Goal: Information Seeking & Learning: Find specific fact

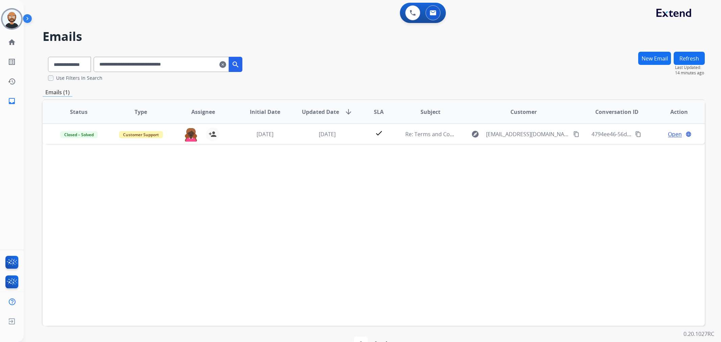
select select "**********"
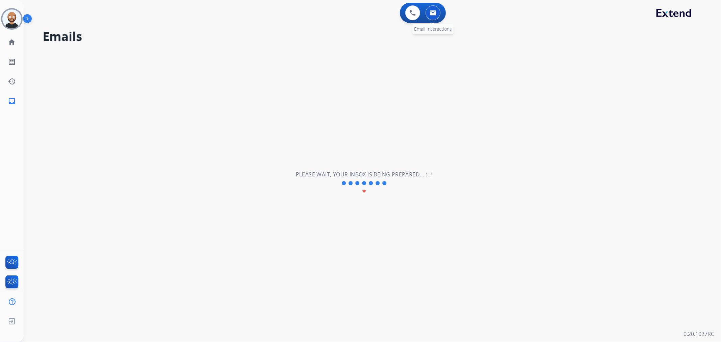
click at [437, 13] on button at bounding box center [432, 12] width 15 height 15
click at [410, 14] on img at bounding box center [413, 13] width 6 height 6
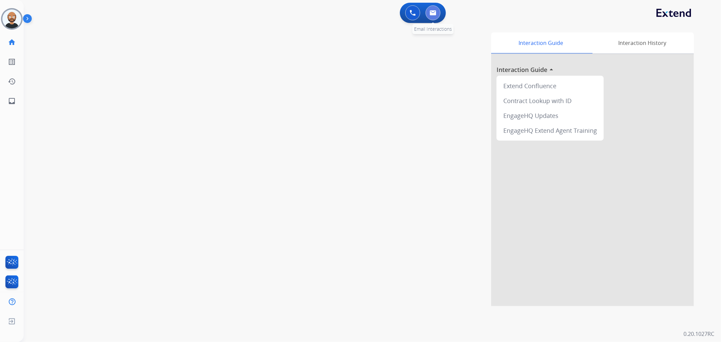
click at [433, 10] on img at bounding box center [433, 12] width 7 height 5
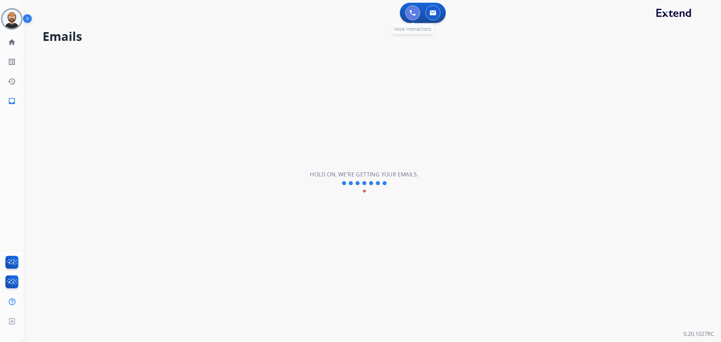
click at [410, 17] on button at bounding box center [412, 12] width 15 height 15
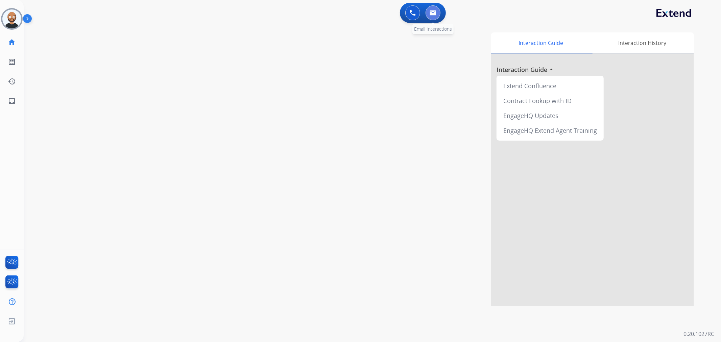
click at [430, 15] on img at bounding box center [433, 12] width 7 height 5
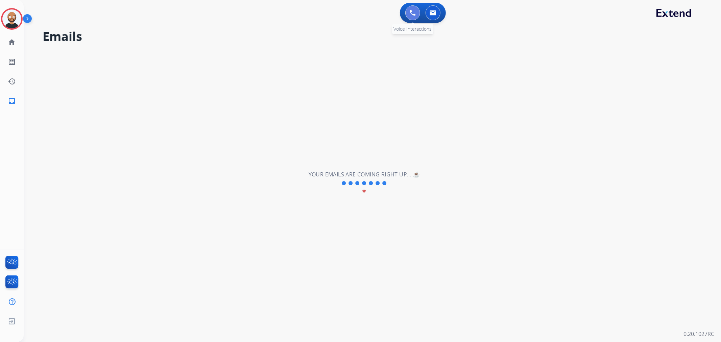
click at [406, 13] on button at bounding box center [412, 12] width 15 height 15
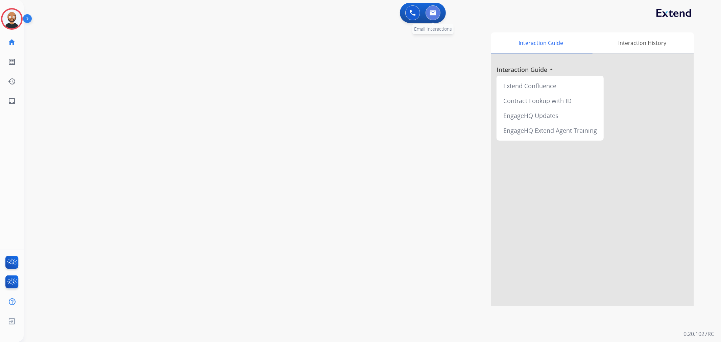
click at [437, 9] on button at bounding box center [432, 12] width 15 height 15
select select "**********"
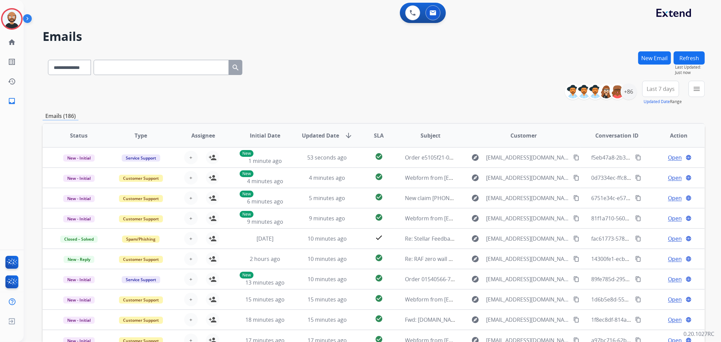
click at [130, 64] on input "text" at bounding box center [161, 67] width 135 height 15
paste input "**********"
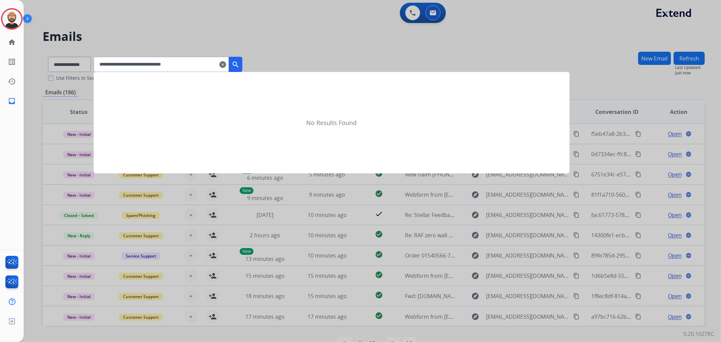
click at [242, 66] on button "search" at bounding box center [236, 64] width 14 height 15
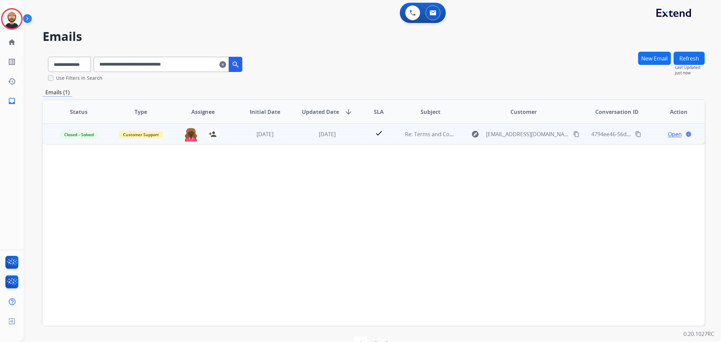
click at [668, 135] on span "Open" at bounding box center [675, 134] width 14 height 8
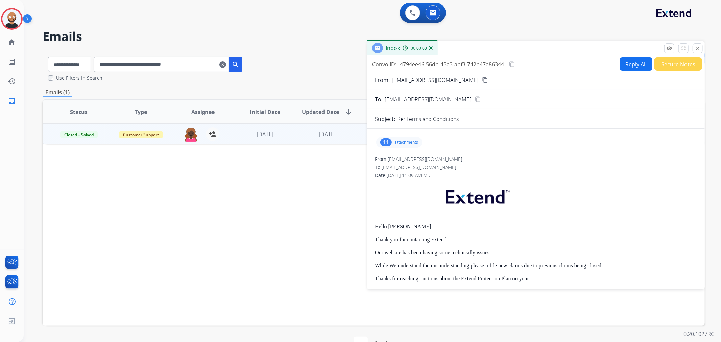
click at [668, 66] on button "Secure Notes" at bounding box center [678, 63] width 48 height 13
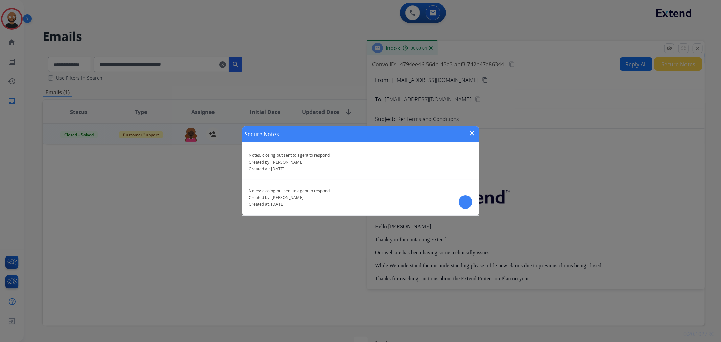
click at [471, 132] on mat-icon "close" at bounding box center [472, 133] width 8 height 8
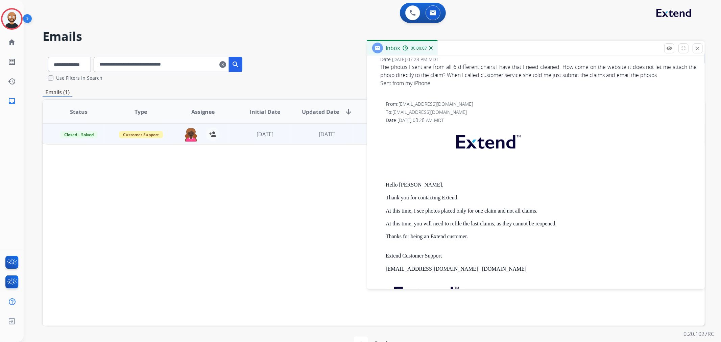
scroll to position [488, 0]
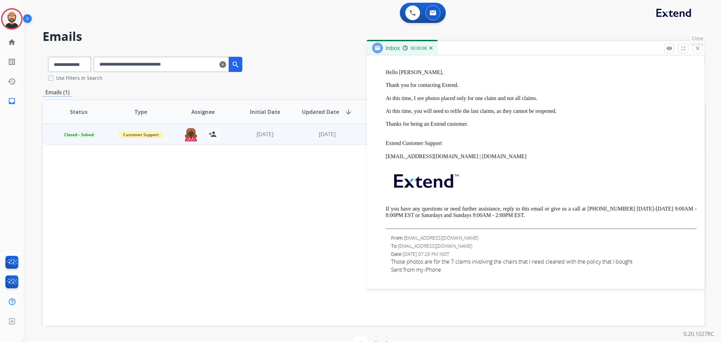
click at [698, 49] on mat-icon "close" at bounding box center [697, 48] width 6 height 6
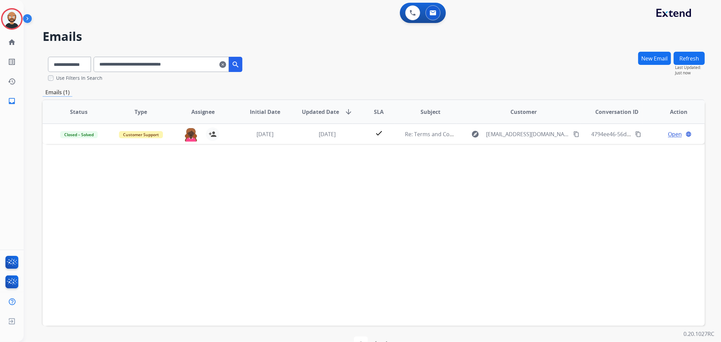
click at [160, 66] on input "**********" at bounding box center [161, 64] width 135 height 15
paste input "text"
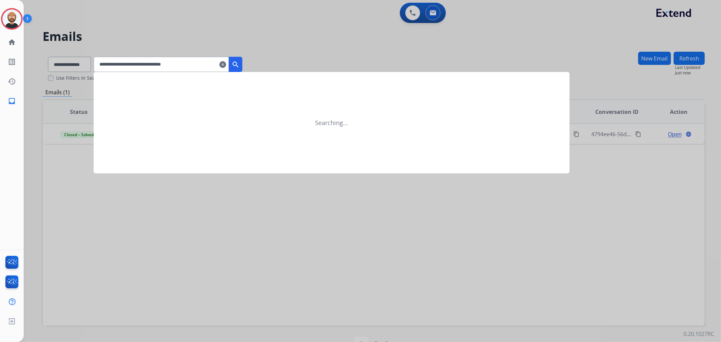
click at [240, 61] on mat-icon "search" at bounding box center [235, 64] width 8 height 8
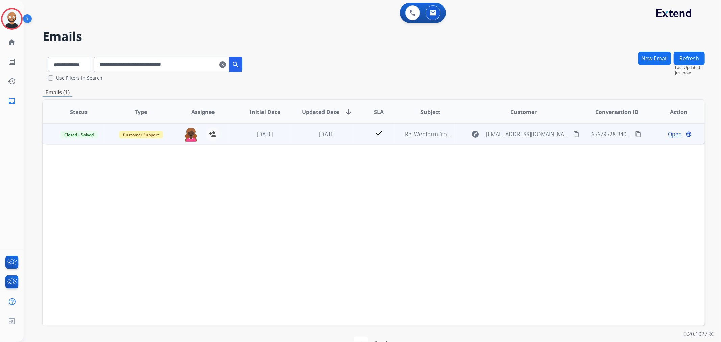
click at [668, 133] on span "Open" at bounding box center [675, 134] width 14 height 8
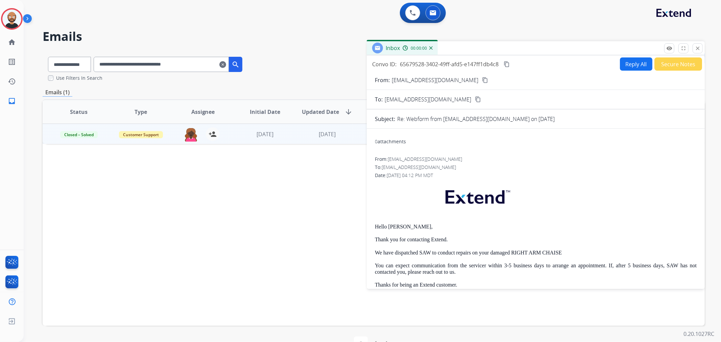
click at [664, 67] on button "Secure Notes" at bounding box center [678, 63] width 48 height 13
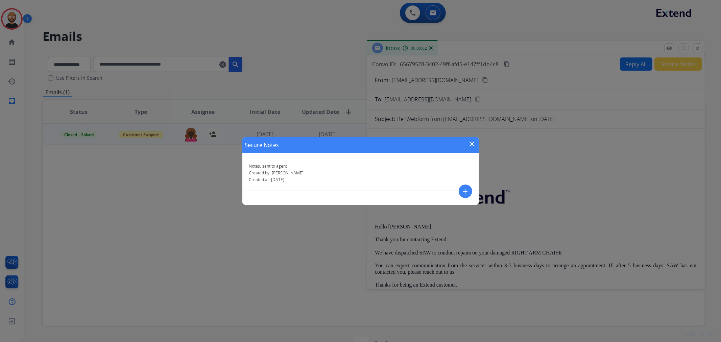
click at [472, 143] on mat-icon "close" at bounding box center [472, 144] width 8 height 8
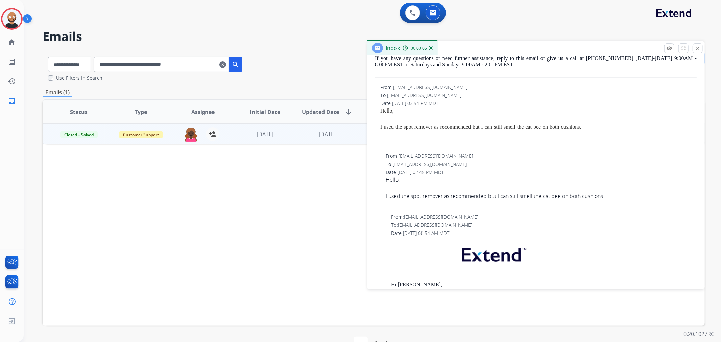
scroll to position [300, 0]
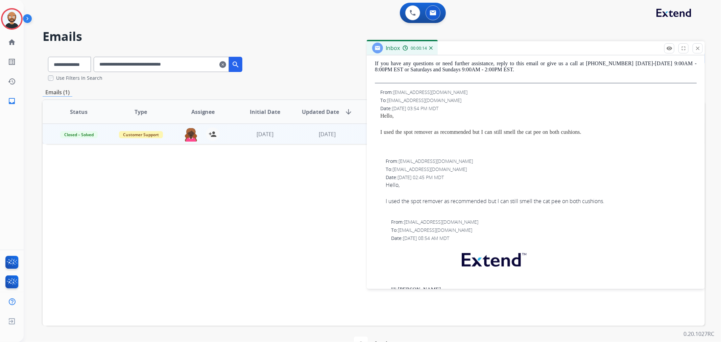
drag, startPoint x: 695, startPoint y: 49, endPoint x: 691, endPoint y: 50, distance: 3.9
click at [695, 49] on mat-icon "close" at bounding box center [697, 48] width 6 height 6
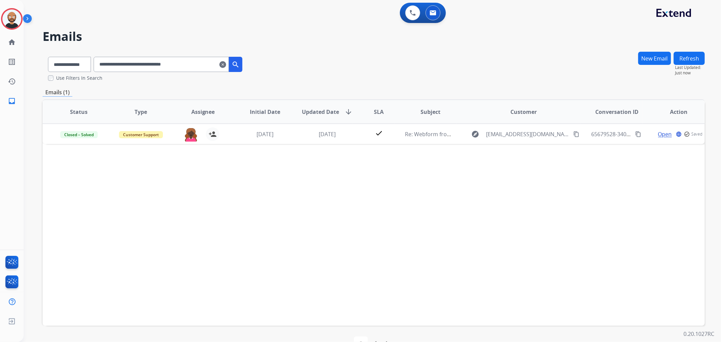
click at [181, 66] on input "**********" at bounding box center [161, 64] width 135 height 15
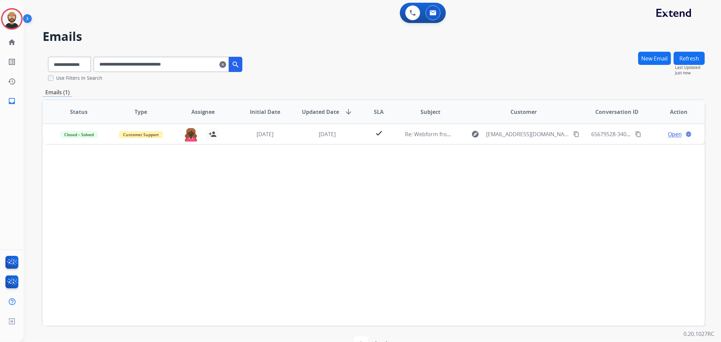
paste input "text"
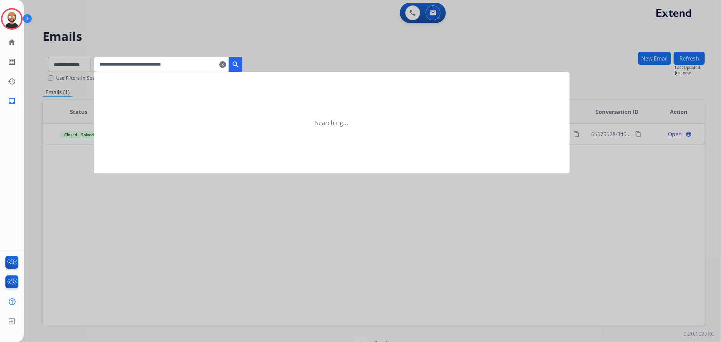
click at [242, 59] on button "search" at bounding box center [236, 64] width 14 height 15
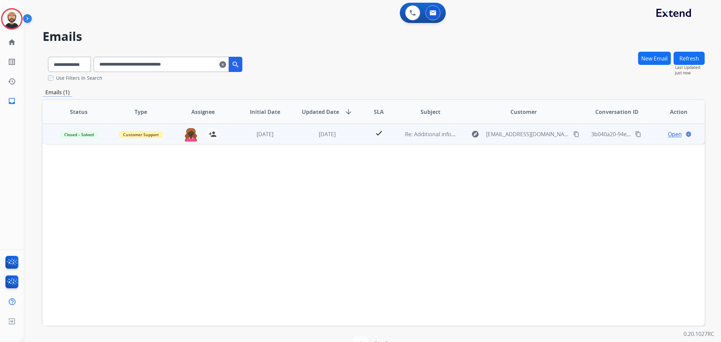
click at [668, 130] on span "Open" at bounding box center [675, 134] width 14 height 8
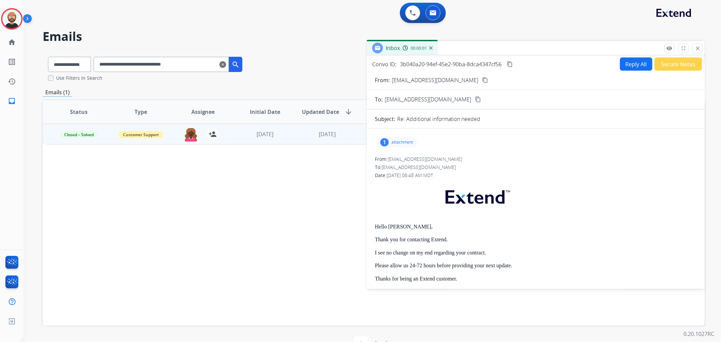
click at [673, 63] on button "Secure Notes" at bounding box center [678, 63] width 48 height 13
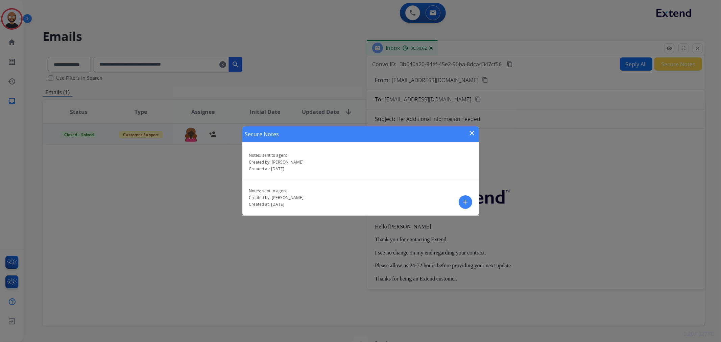
click at [470, 132] on mat-icon "close" at bounding box center [472, 133] width 8 height 8
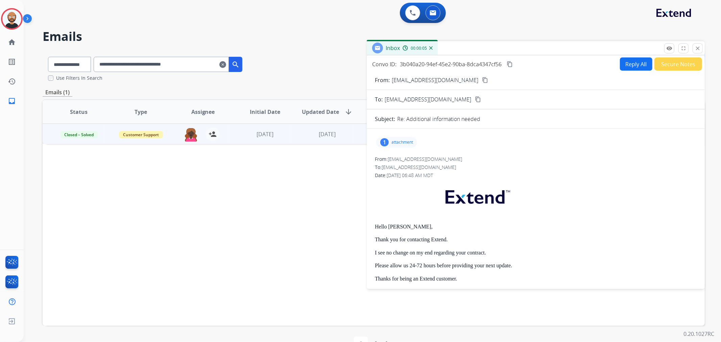
drag, startPoint x: 694, startPoint y: 46, endPoint x: 566, endPoint y: 86, distance: 134.0
click at [694, 46] on button "close Close" at bounding box center [697, 48] width 10 height 10
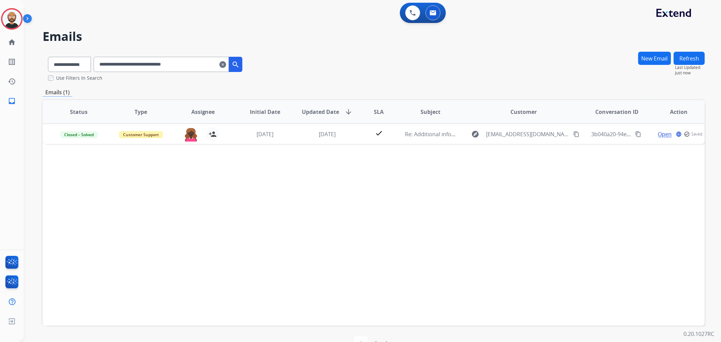
click at [187, 70] on input "**********" at bounding box center [161, 64] width 135 height 15
paste input "text"
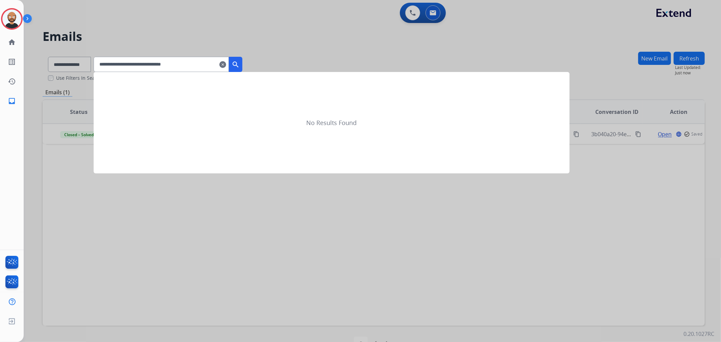
click at [240, 62] on mat-icon "search" at bounding box center [235, 64] width 8 height 8
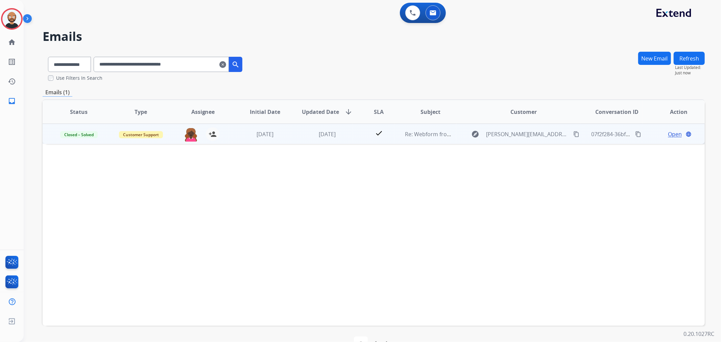
click at [668, 134] on span "Open" at bounding box center [675, 134] width 14 height 8
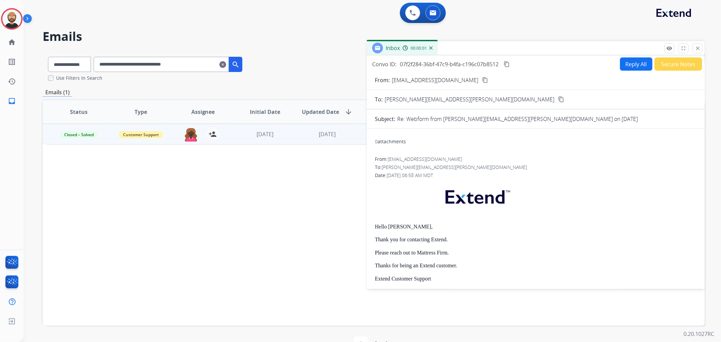
click at [662, 69] on button "Secure Notes" at bounding box center [678, 63] width 48 height 13
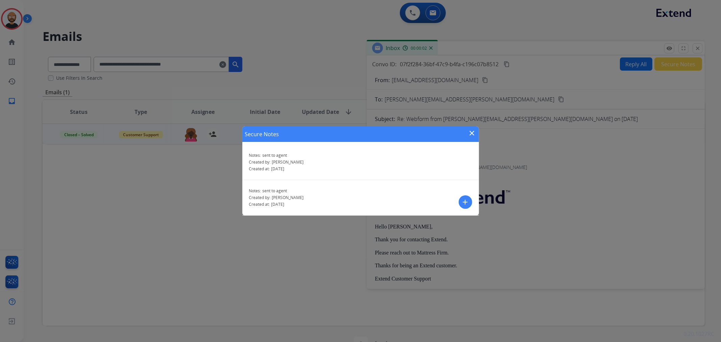
click at [472, 132] on mat-icon "close" at bounding box center [472, 133] width 8 height 8
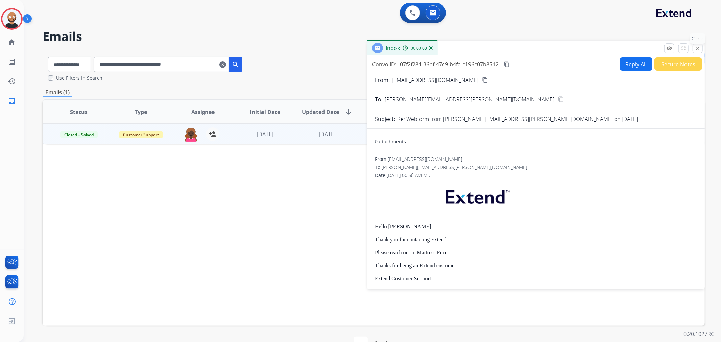
drag, startPoint x: 699, startPoint y: 45, endPoint x: 715, endPoint y: 63, distance: 24.4
click at [699, 46] on mat-icon "close" at bounding box center [697, 48] width 6 height 6
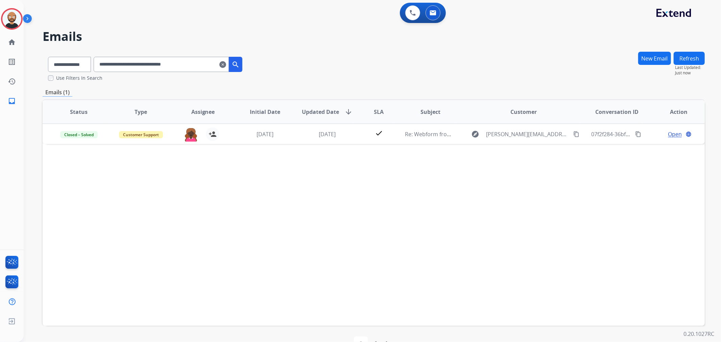
click at [166, 65] on input "**********" at bounding box center [161, 64] width 135 height 15
paste input "text"
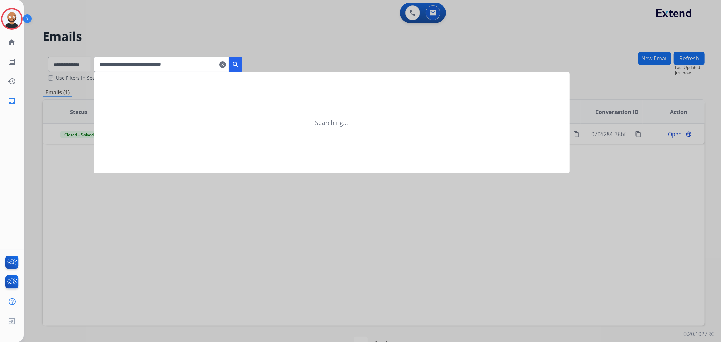
click at [240, 65] on mat-icon "search" at bounding box center [235, 64] width 8 height 8
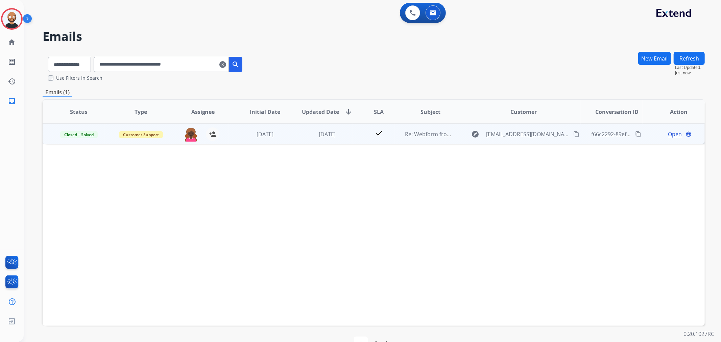
click at [670, 133] on span "Open" at bounding box center [675, 134] width 14 height 8
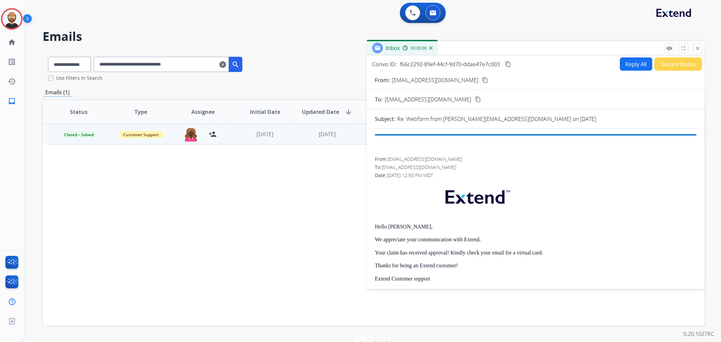
click at [674, 64] on button "Secure Notes" at bounding box center [678, 63] width 48 height 13
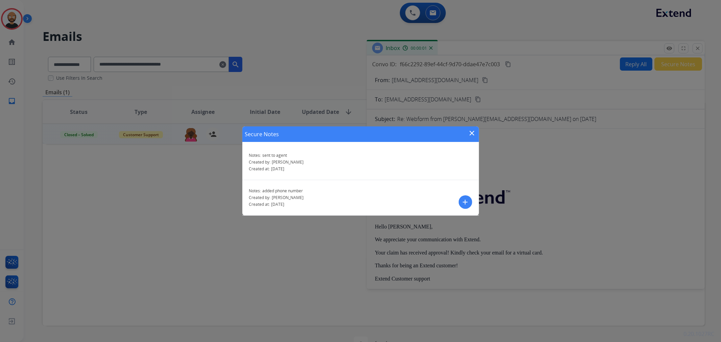
click at [471, 132] on mat-icon "close" at bounding box center [472, 133] width 8 height 8
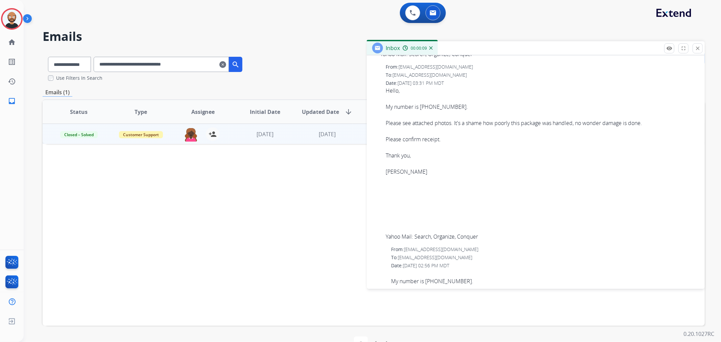
scroll to position [406, 0]
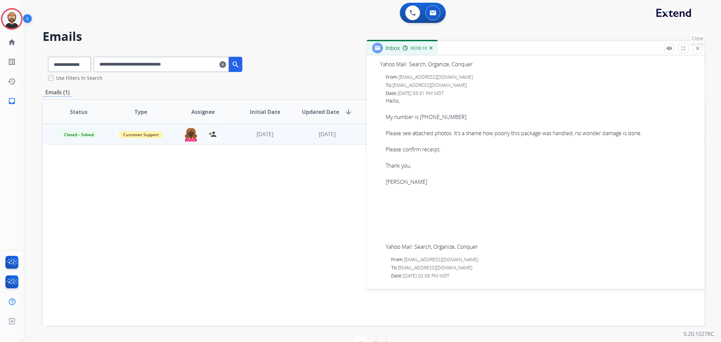
click at [699, 47] on mat-icon "close" at bounding box center [697, 48] width 6 height 6
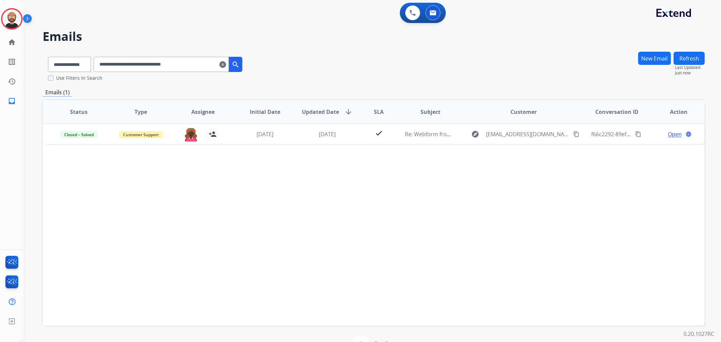
click at [160, 59] on input "**********" at bounding box center [161, 64] width 135 height 15
paste input "text"
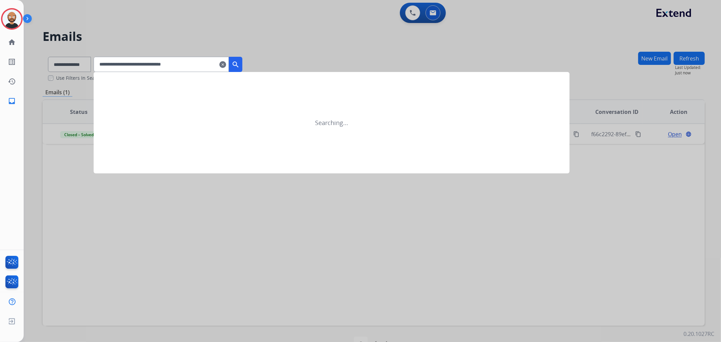
click at [240, 64] on mat-icon "search" at bounding box center [235, 64] width 8 height 8
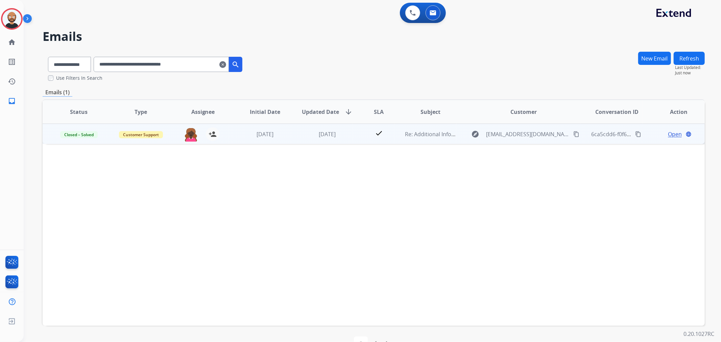
click at [668, 133] on span "Open" at bounding box center [675, 134] width 14 height 8
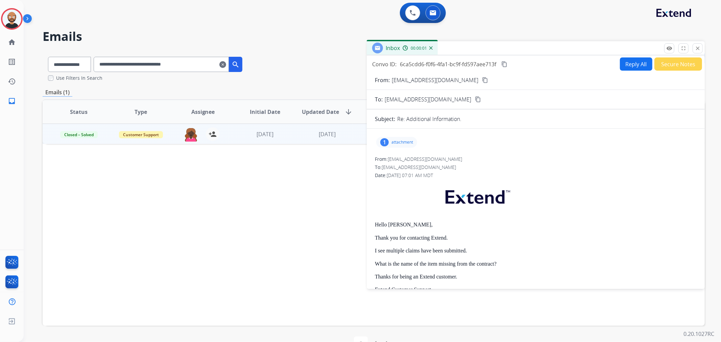
click at [657, 66] on button "Secure Notes" at bounding box center [678, 63] width 48 height 13
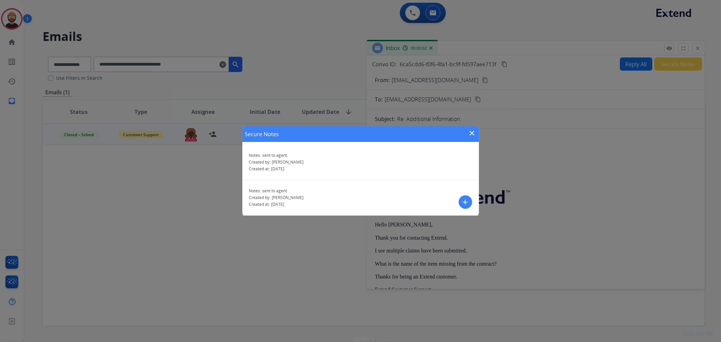
click at [473, 133] on mat-icon "close" at bounding box center [472, 133] width 8 height 8
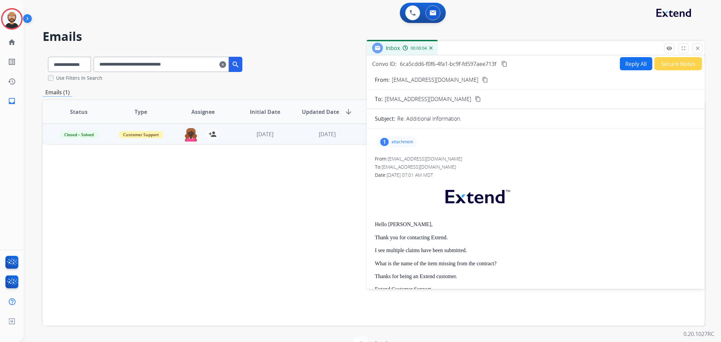
scroll to position [0, 0]
click at [697, 51] on mat-icon "close" at bounding box center [697, 48] width 6 height 6
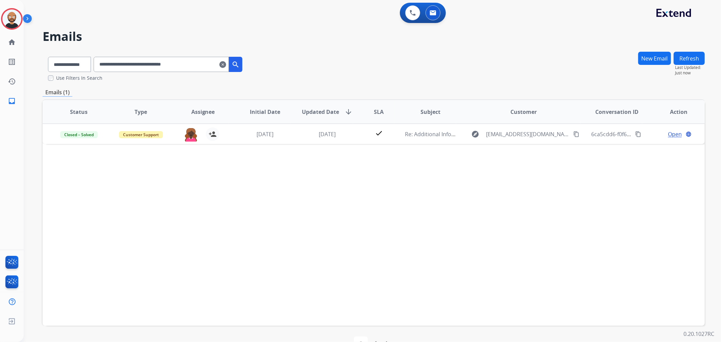
click at [192, 66] on input "**********" at bounding box center [161, 64] width 135 height 15
paste input "text"
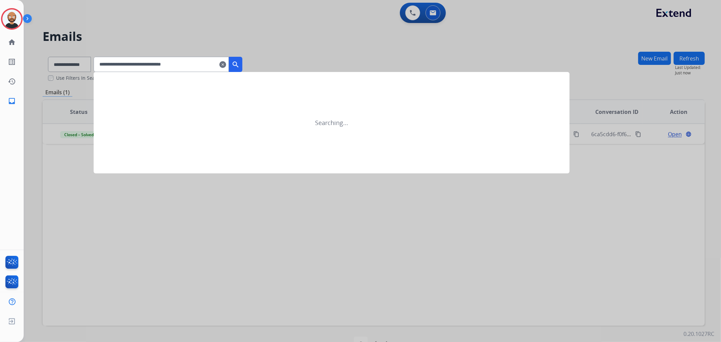
click at [240, 62] on mat-icon "search" at bounding box center [235, 64] width 8 height 8
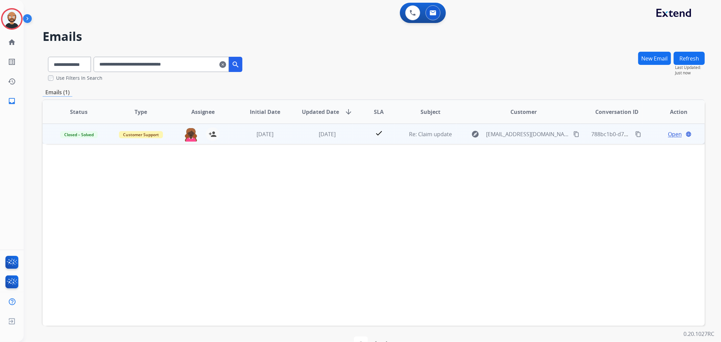
click at [671, 133] on span "Open" at bounding box center [675, 134] width 14 height 8
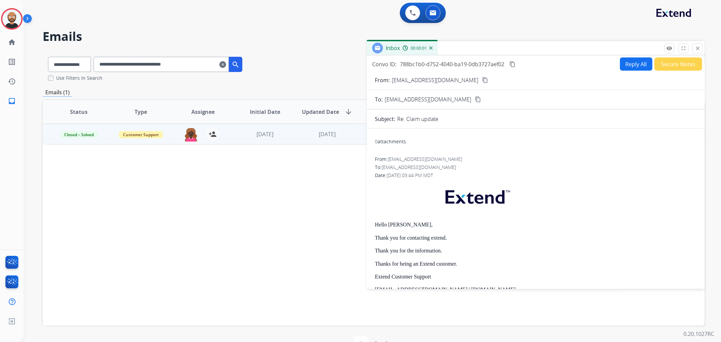
click at [658, 66] on button "Secure Notes" at bounding box center [678, 63] width 48 height 13
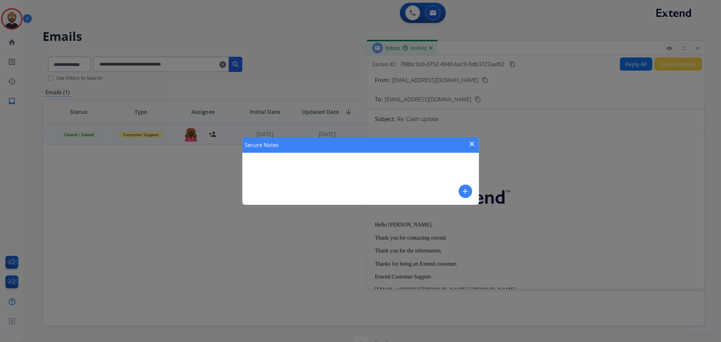
click at [472, 143] on mat-icon "close" at bounding box center [472, 144] width 8 height 8
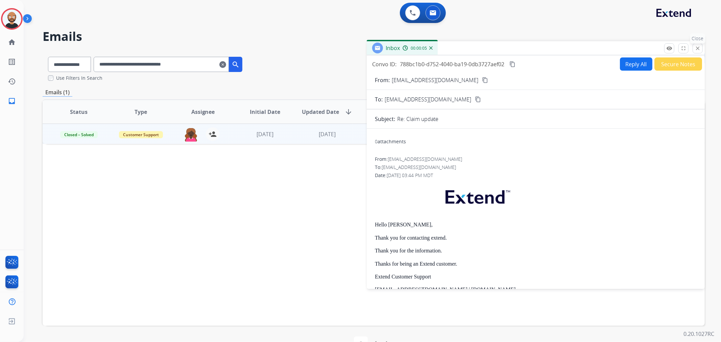
click at [701, 46] on button "close Close" at bounding box center [697, 48] width 10 height 10
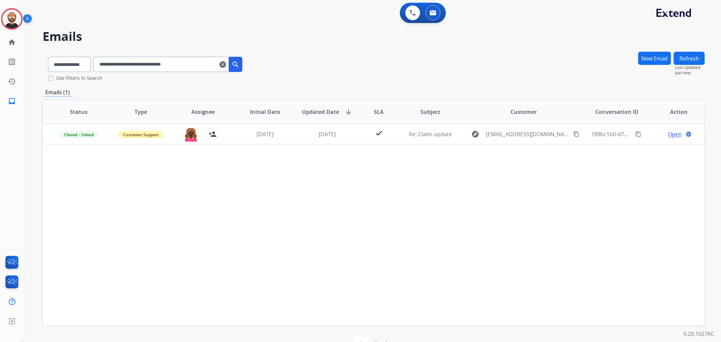
click at [193, 74] on div "**********" at bounding box center [145, 62] width 205 height 23
click at [194, 68] on input "**********" at bounding box center [161, 64] width 135 height 15
paste input "text"
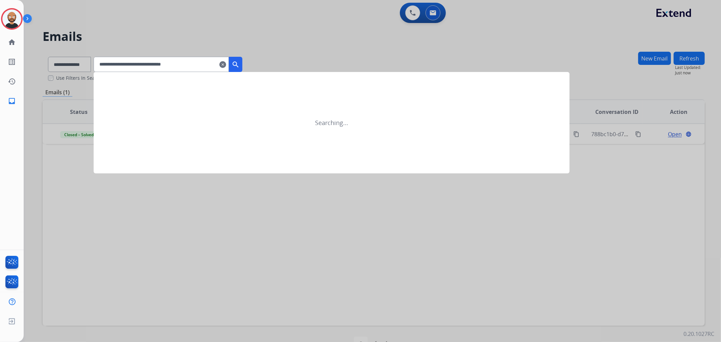
click at [240, 62] on mat-icon "search" at bounding box center [235, 64] width 8 height 8
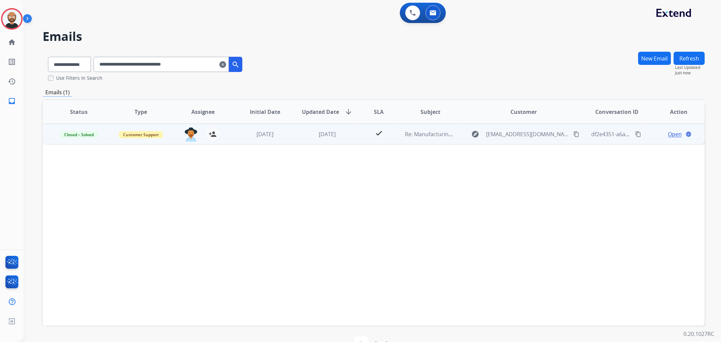
click at [674, 132] on span "Open" at bounding box center [675, 134] width 14 height 8
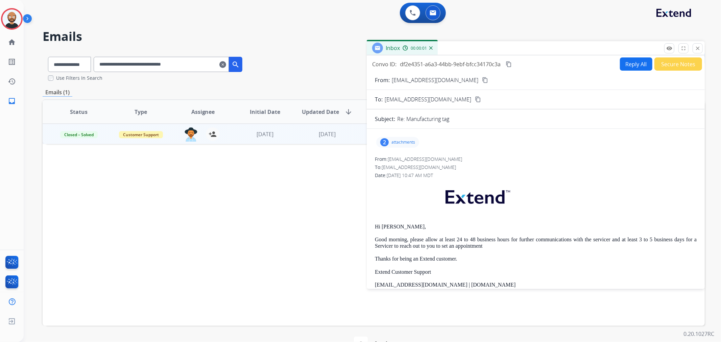
click at [674, 63] on button "Secure Notes" at bounding box center [678, 63] width 48 height 13
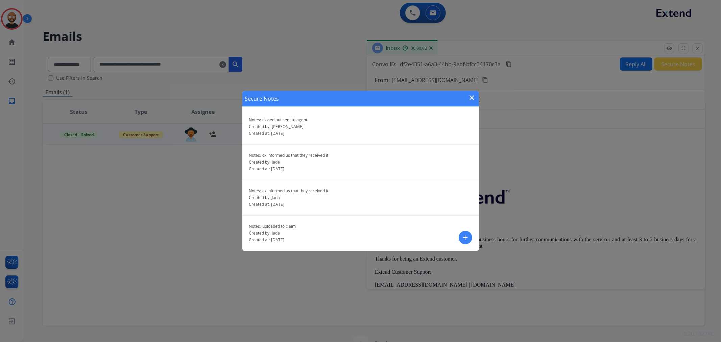
click at [468, 94] on mat-icon "close" at bounding box center [472, 98] width 8 height 8
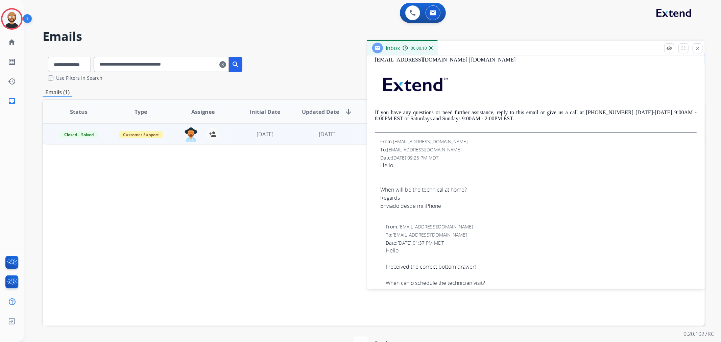
scroll to position [188, 0]
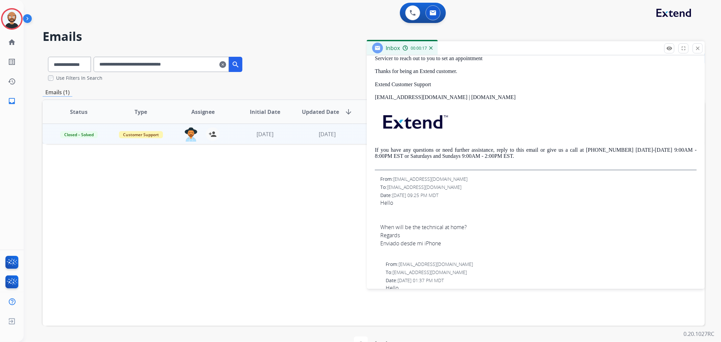
drag, startPoint x: 695, startPoint y: 48, endPoint x: 355, endPoint y: 133, distance: 350.8
click at [695, 48] on mat-icon "close" at bounding box center [697, 48] width 6 height 6
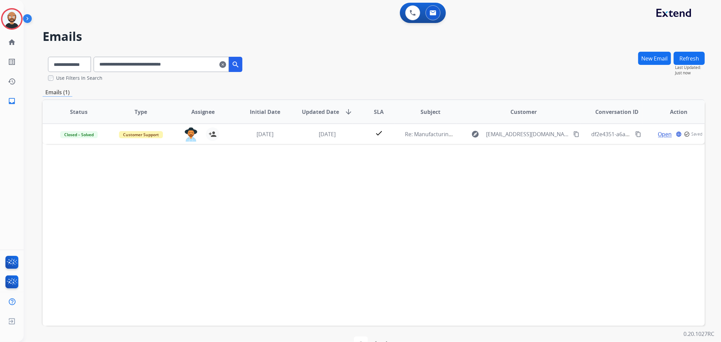
click at [183, 65] on input "**********" at bounding box center [161, 64] width 135 height 15
paste input "text"
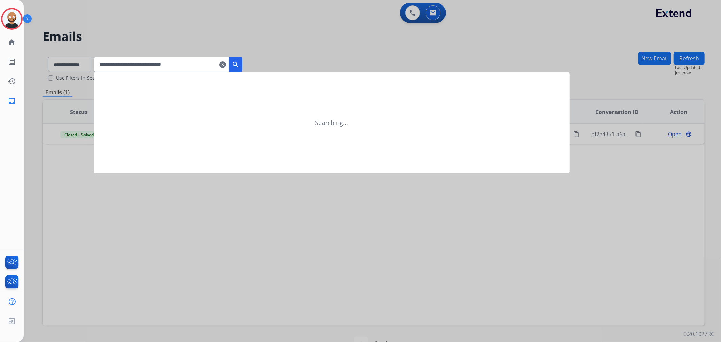
click at [240, 63] on mat-icon "search" at bounding box center [235, 64] width 8 height 8
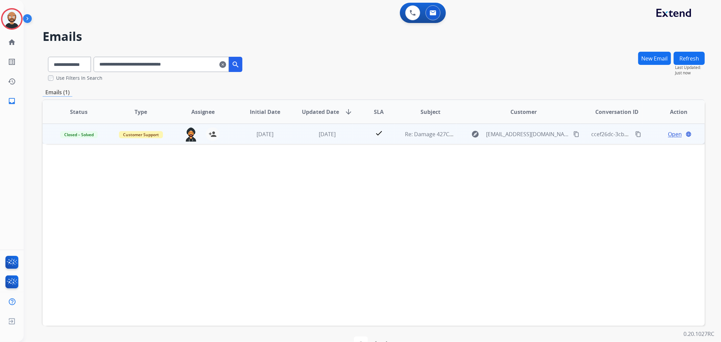
click at [670, 133] on span "Open" at bounding box center [675, 134] width 14 height 8
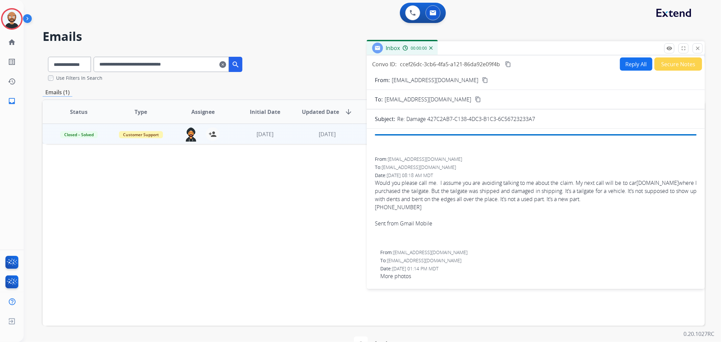
click at [668, 63] on button "Secure Notes" at bounding box center [678, 63] width 48 height 13
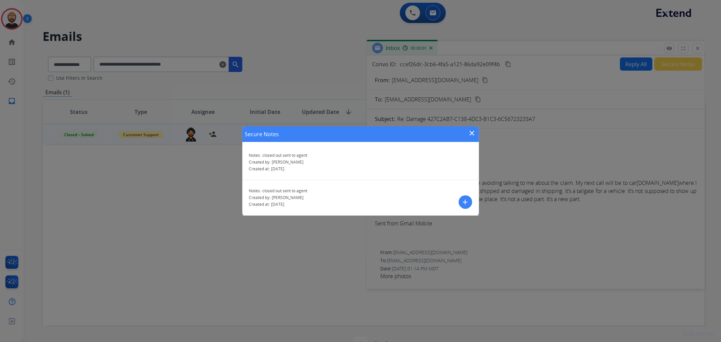
click at [472, 133] on mat-icon "close" at bounding box center [472, 133] width 8 height 8
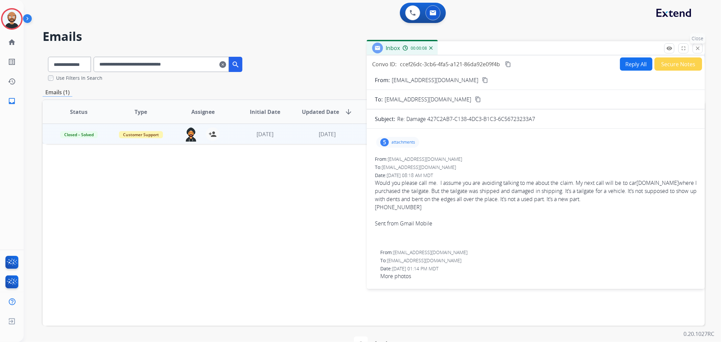
drag, startPoint x: 695, startPoint y: 52, endPoint x: 345, endPoint y: 93, distance: 352.5
click at [694, 52] on button "close Close" at bounding box center [697, 48] width 10 height 10
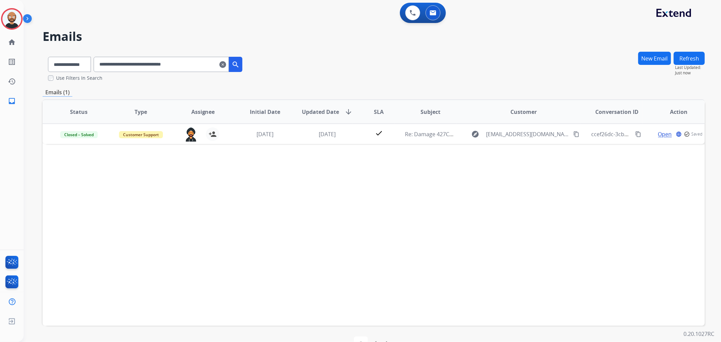
click at [183, 66] on input "**********" at bounding box center [161, 64] width 135 height 15
paste input "text"
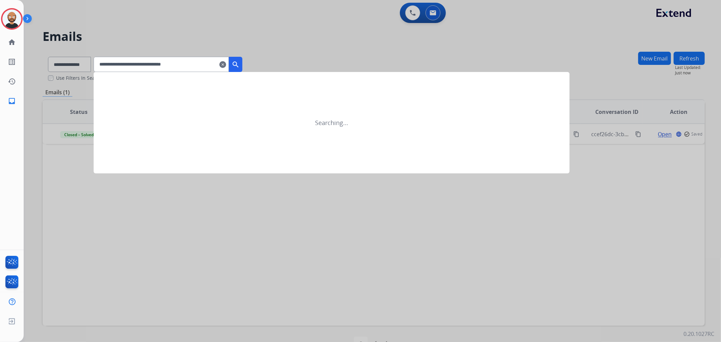
click at [240, 65] on mat-icon "search" at bounding box center [235, 64] width 8 height 8
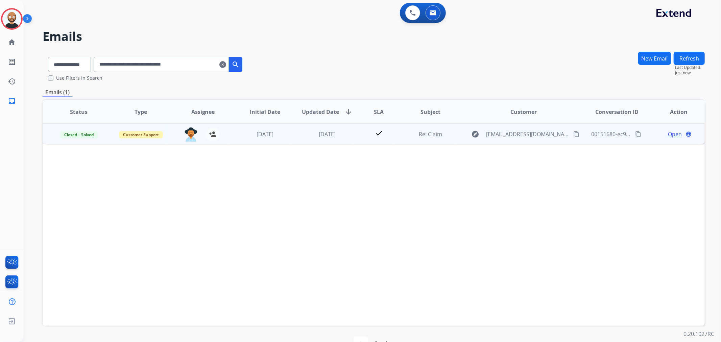
click at [670, 133] on span "Open" at bounding box center [675, 134] width 14 height 8
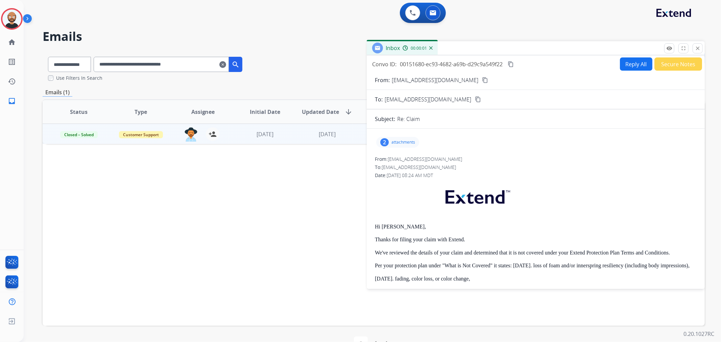
click at [673, 62] on button "Secure Notes" at bounding box center [678, 63] width 48 height 13
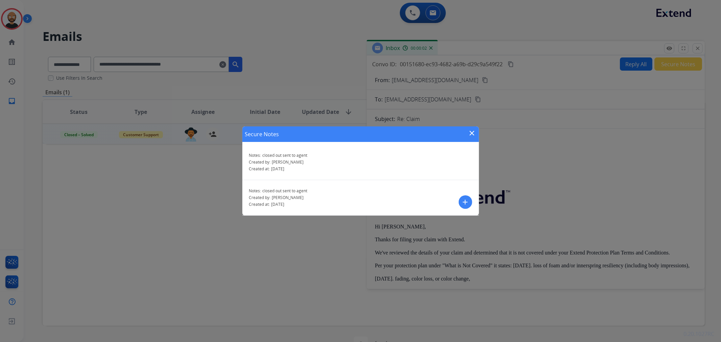
click at [470, 129] on mat-icon "close" at bounding box center [472, 133] width 8 height 8
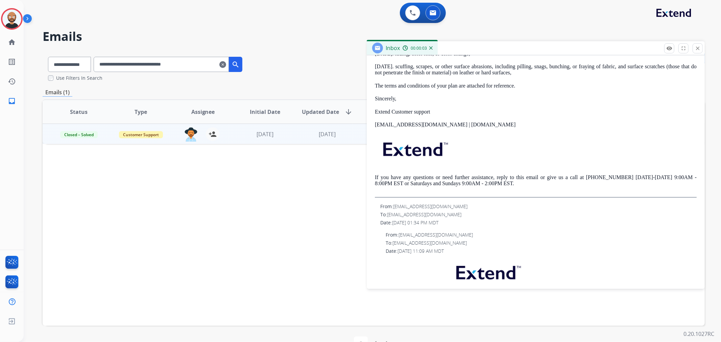
scroll to position [113, 0]
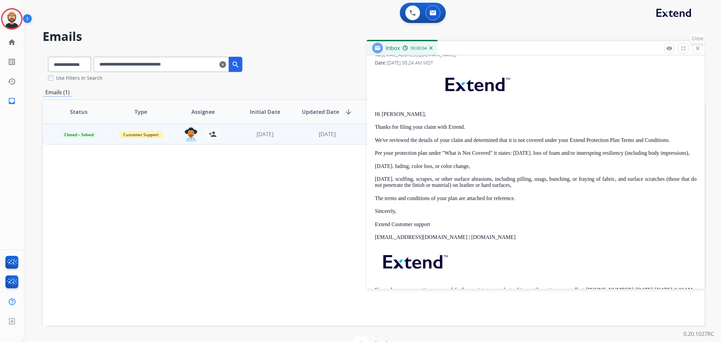
click at [695, 50] on mat-icon "close" at bounding box center [697, 48] width 6 height 6
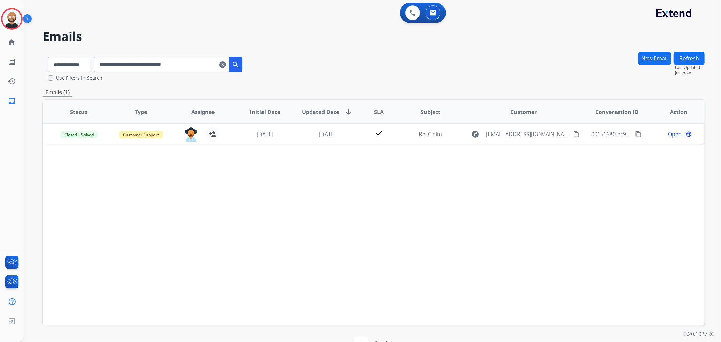
click at [169, 59] on input "**********" at bounding box center [161, 64] width 135 height 15
paste input "text"
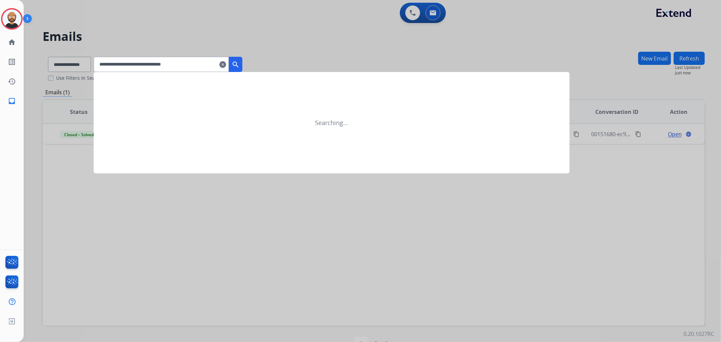
click at [240, 67] on mat-icon "search" at bounding box center [235, 64] width 8 height 8
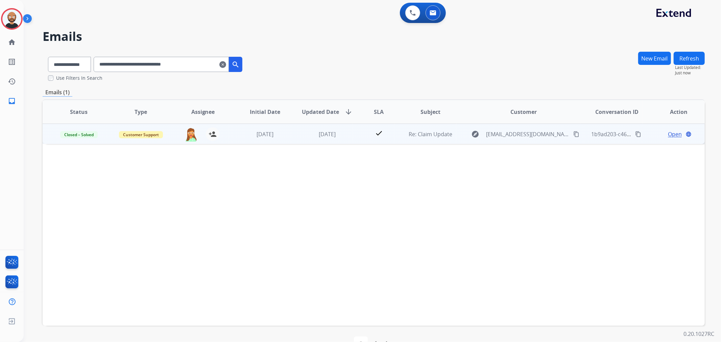
click at [668, 131] on span "Open" at bounding box center [675, 134] width 14 height 8
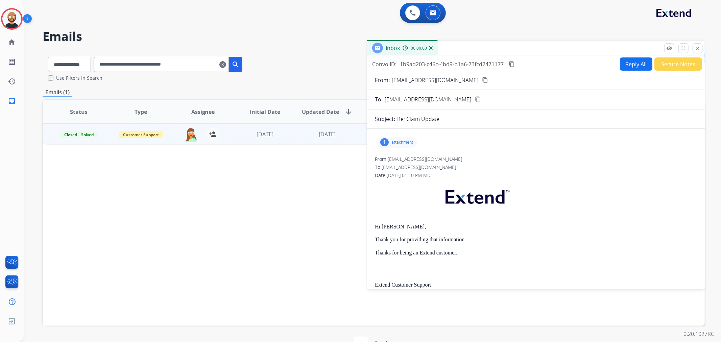
click at [662, 64] on button "Secure Notes" at bounding box center [678, 63] width 48 height 13
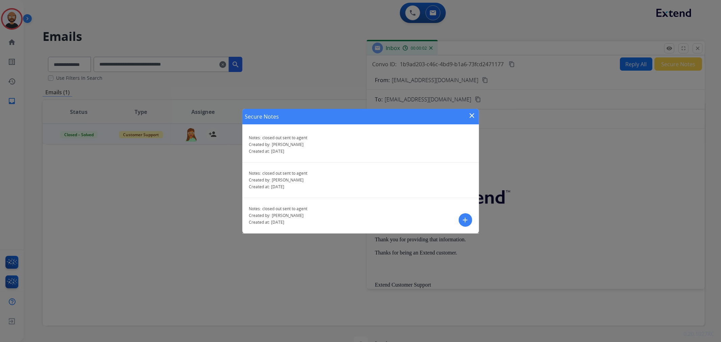
click at [472, 114] on mat-icon "close" at bounding box center [472, 116] width 8 height 8
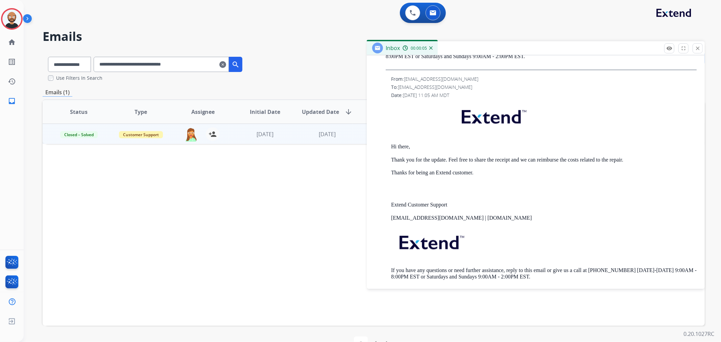
scroll to position [563, 0]
click at [697, 49] on mat-icon "close" at bounding box center [697, 48] width 6 height 6
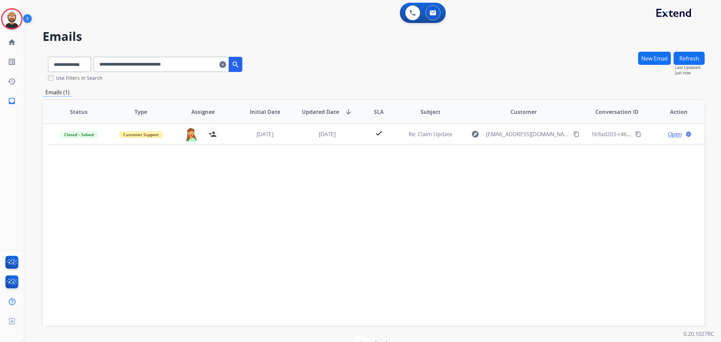
click at [180, 67] on input "**********" at bounding box center [161, 64] width 135 height 15
paste input "text"
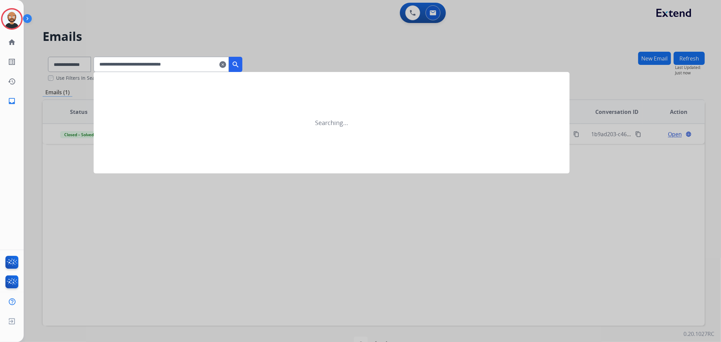
click at [240, 63] on mat-icon "search" at bounding box center [235, 64] width 8 height 8
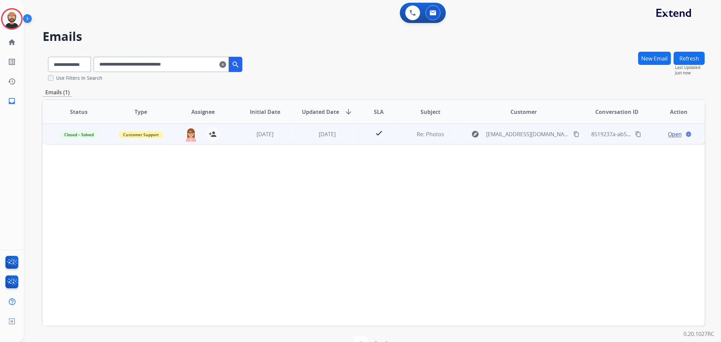
click at [670, 133] on span "Open" at bounding box center [675, 134] width 14 height 8
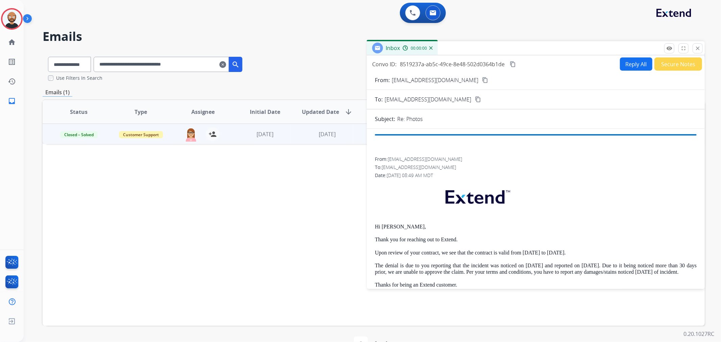
click at [670, 61] on button "Secure Notes" at bounding box center [678, 63] width 48 height 13
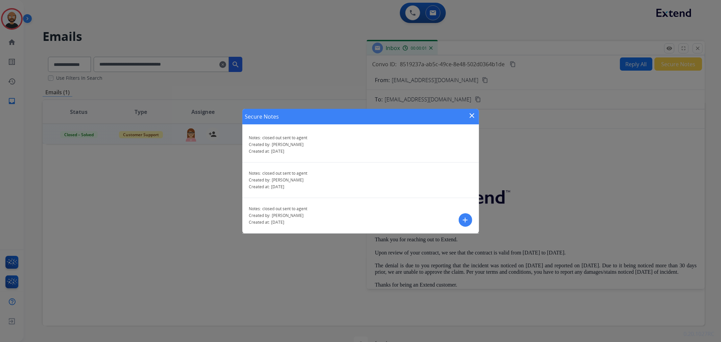
click at [470, 117] on mat-icon "close" at bounding box center [472, 116] width 8 height 8
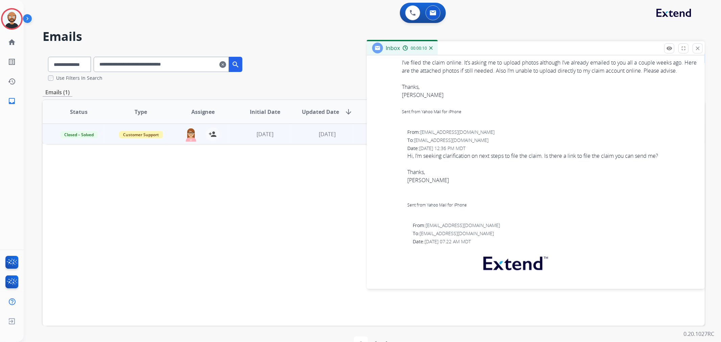
scroll to position [1126, 0]
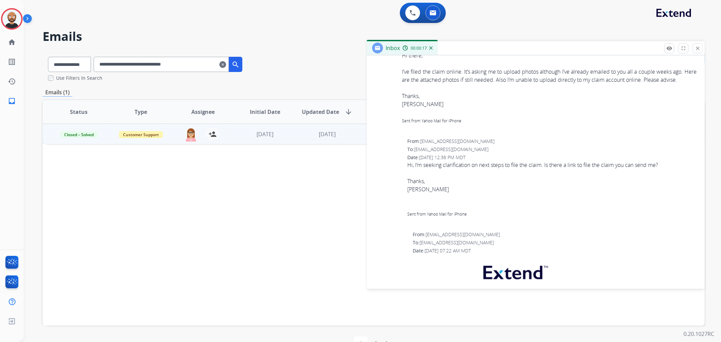
drag, startPoint x: 695, startPoint y: 47, endPoint x: 487, endPoint y: 58, distance: 208.5
click at [695, 47] on mat-icon "close" at bounding box center [697, 48] width 6 height 6
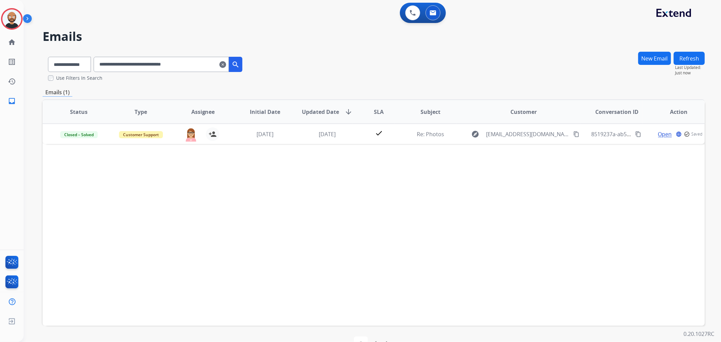
click at [204, 62] on input "**********" at bounding box center [161, 64] width 135 height 15
paste input "text"
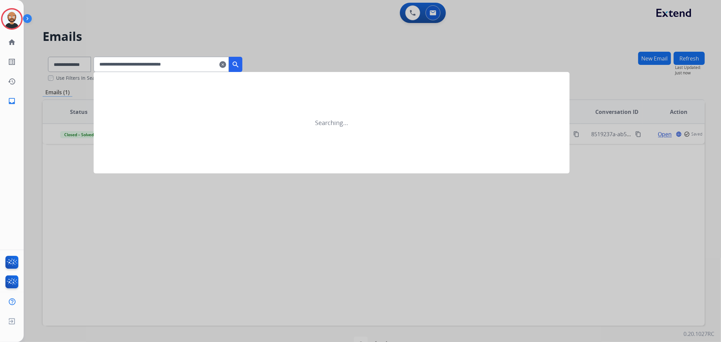
click at [240, 63] on button "search" at bounding box center [236, 64] width 14 height 15
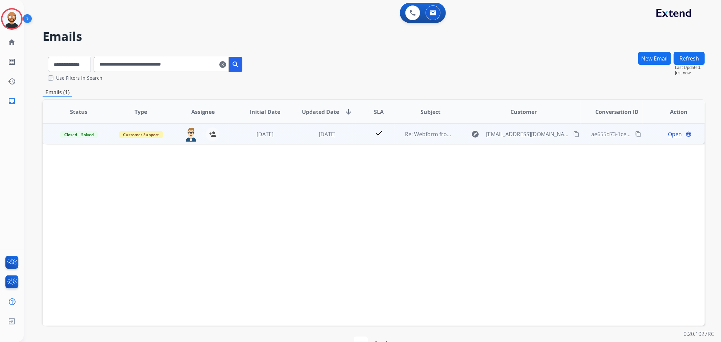
click at [668, 136] on span "Open" at bounding box center [675, 134] width 14 height 8
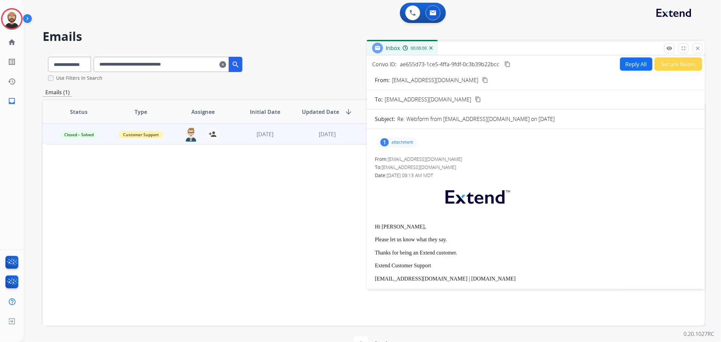
click at [669, 60] on button "Secure Notes" at bounding box center [678, 63] width 48 height 13
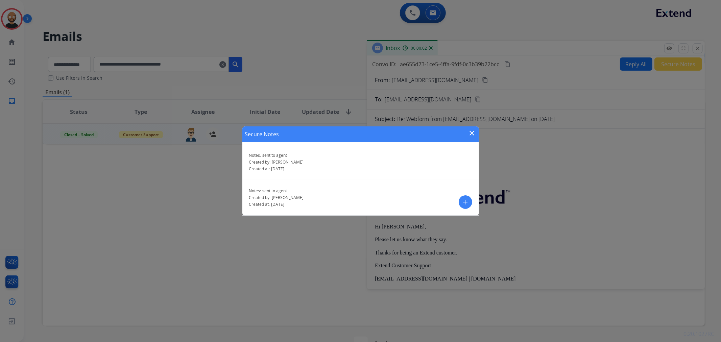
click at [472, 132] on mat-icon "close" at bounding box center [472, 133] width 8 height 8
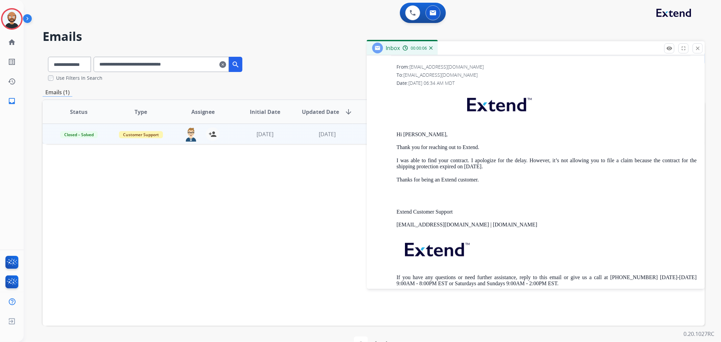
scroll to position [638, 0]
click at [697, 49] on mat-icon "close" at bounding box center [697, 48] width 6 height 6
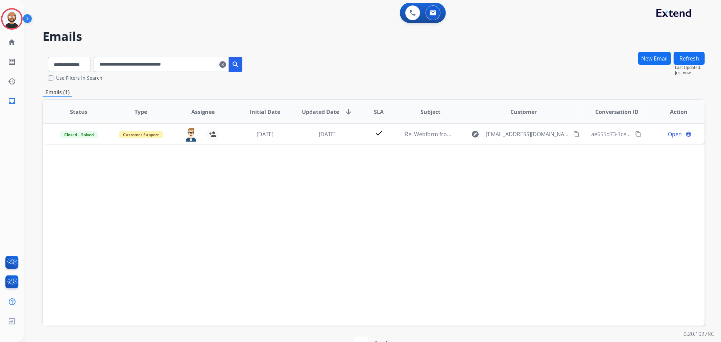
click at [196, 68] on input "**********" at bounding box center [161, 64] width 135 height 15
click at [195, 68] on input "**********" at bounding box center [161, 64] width 135 height 15
drag, startPoint x: 195, startPoint y: 68, endPoint x: 217, endPoint y: 63, distance: 22.5
click at [195, 69] on input "**********" at bounding box center [161, 64] width 135 height 15
paste input "text"
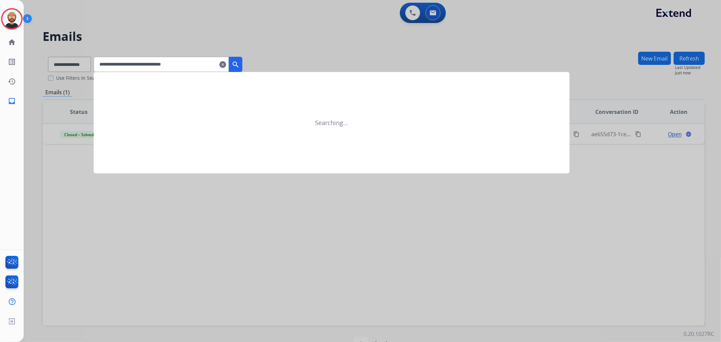
click at [240, 62] on mat-icon "search" at bounding box center [235, 64] width 8 height 8
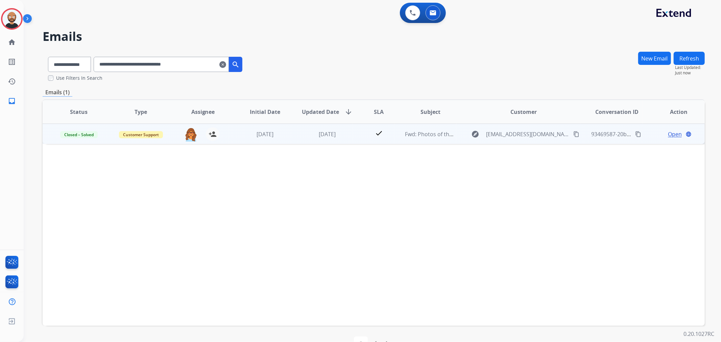
click at [668, 136] on span "Open" at bounding box center [675, 134] width 14 height 8
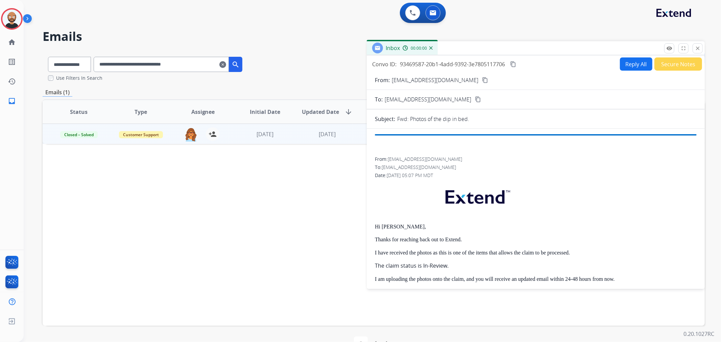
click at [663, 65] on button "Secure Notes" at bounding box center [678, 63] width 48 height 13
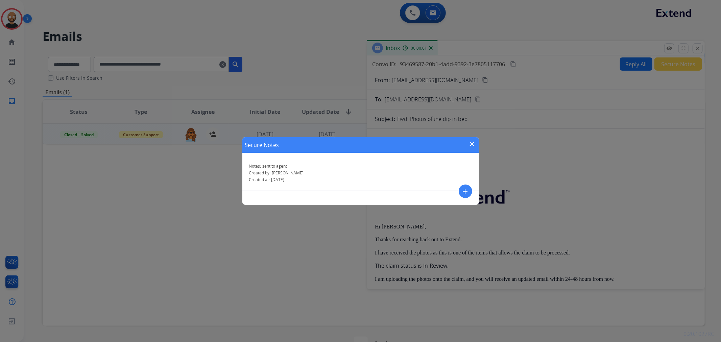
click at [470, 143] on mat-icon "close" at bounding box center [472, 144] width 8 height 8
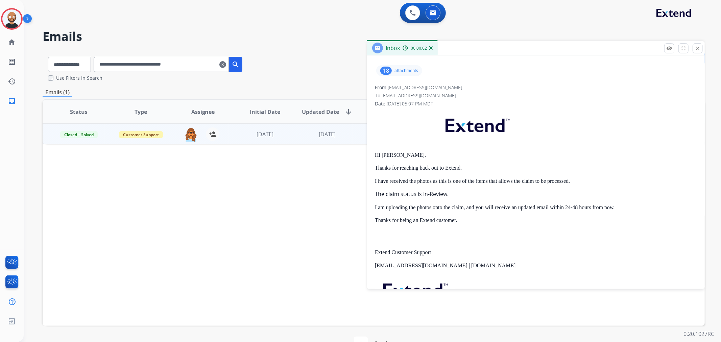
scroll to position [75, 0]
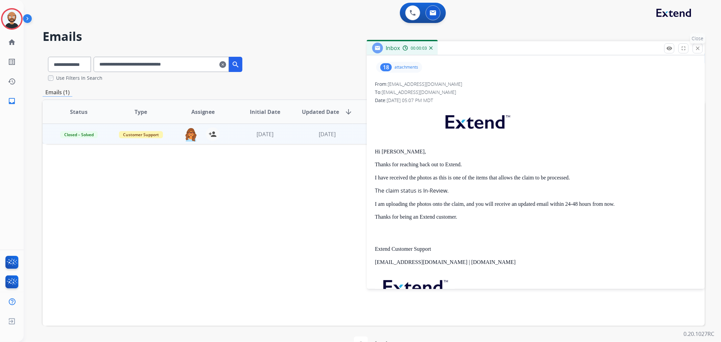
click at [696, 49] on mat-icon "close" at bounding box center [697, 48] width 6 height 6
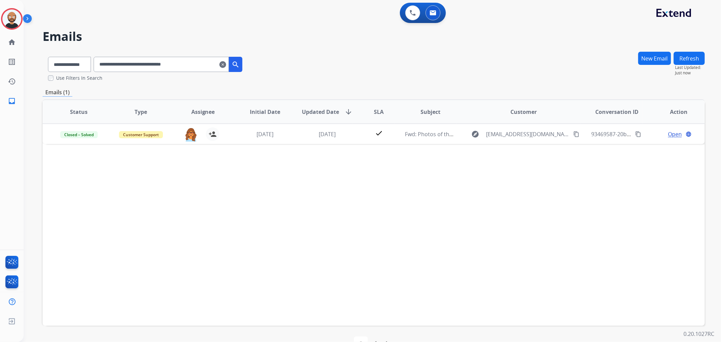
click at [184, 71] on input "**********" at bounding box center [161, 64] width 135 height 15
paste input "text"
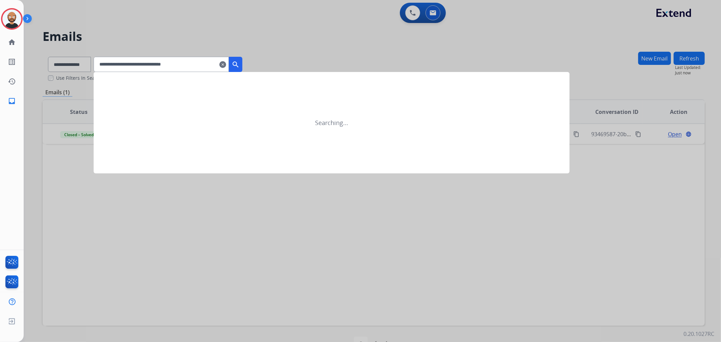
click at [240, 65] on mat-icon "search" at bounding box center [235, 64] width 8 height 8
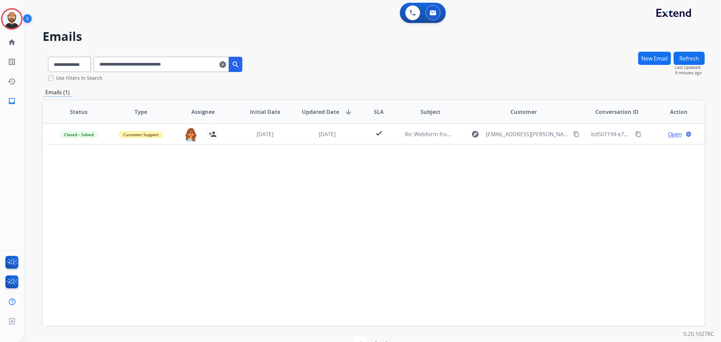
click at [148, 69] on input "**********" at bounding box center [161, 64] width 135 height 15
paste input "text"
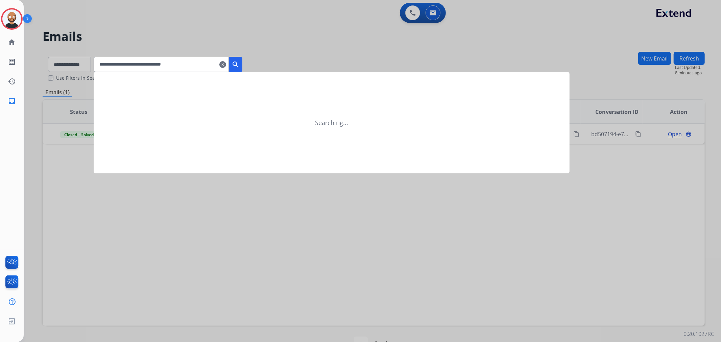
click at [240, 65] on mat-icon "search" at bounding box center [235, 64] width 8 height 8
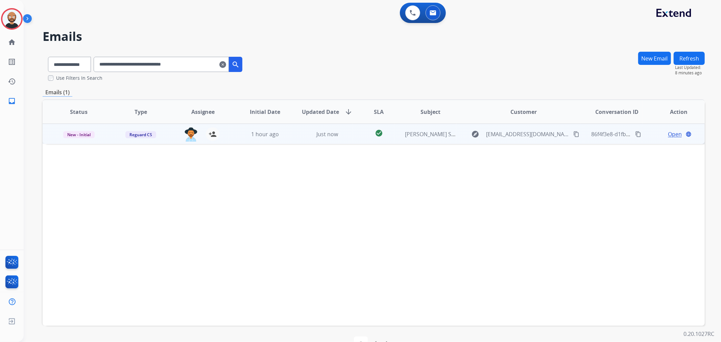
click at [670, 133] on span "Open" at bounding box center [675, 134] width 14 height 8
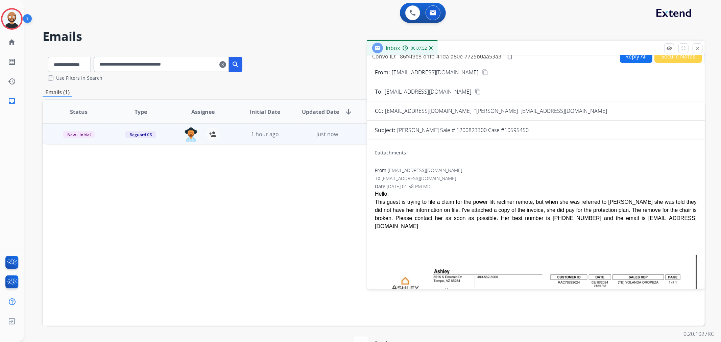
scroll to position [0, 0]
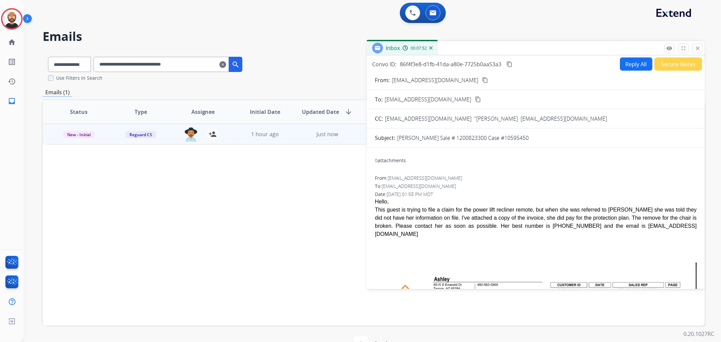
click at [512, 64] on mat-icon "content_copy" at bounding box center [509, 64] width 6 height 6
click at [693, 51] on button "close Close" at bounding box center [697, 48] width 10 height 10
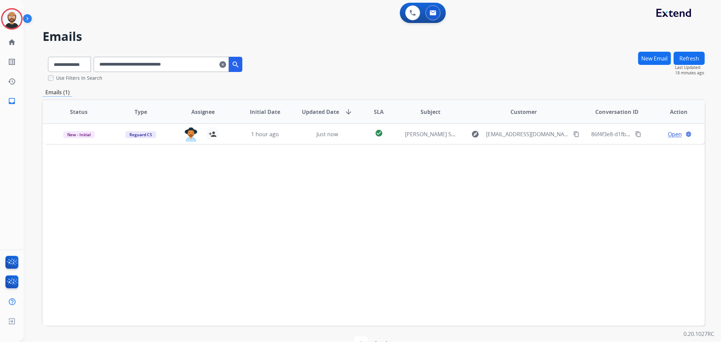
click at [166, 63] on input "**********" at bounding box center [161, 64] width 135 height 15
paste input "text"
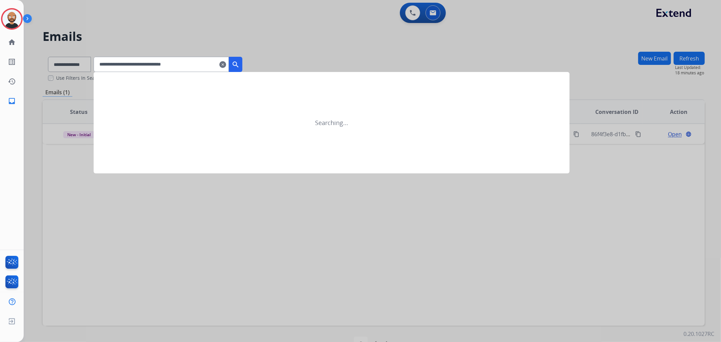
click at [240, 61] on mat-icon "search" at bounding box center [235, 64] width 8 height 8
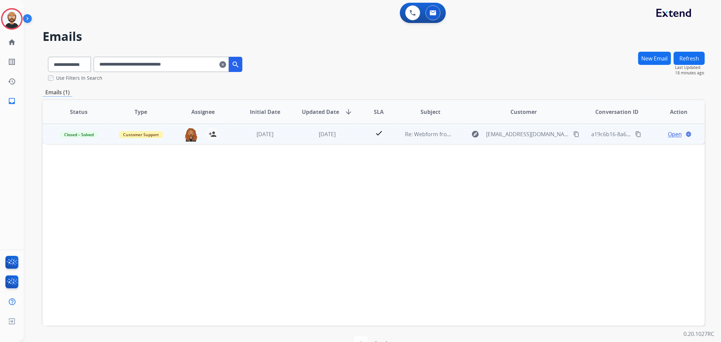
click at [671, 132] on span "Open" at bounding box center [675, 134] width 14 height 8
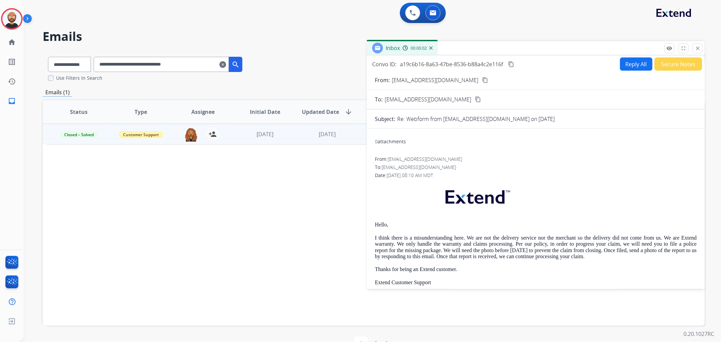
click at [672, 59] on button "Secure Notes" at bounding box center [678, 63] width 48 height 13
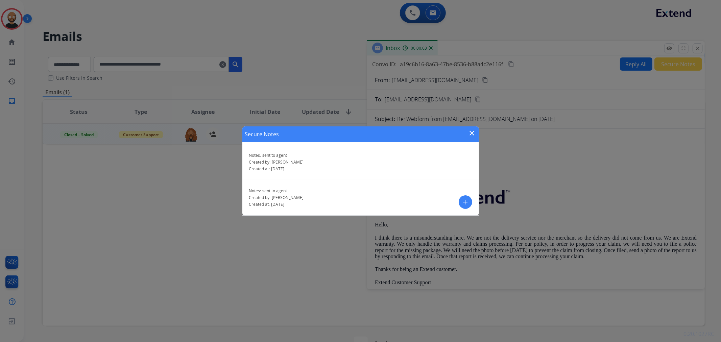
click at [472, 134] on mat-icon "close" at bounding box center [472, 133] width 8 height 8
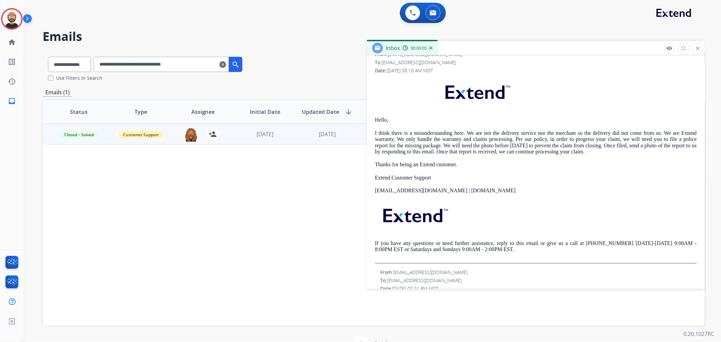
scroll to position [75, 0]
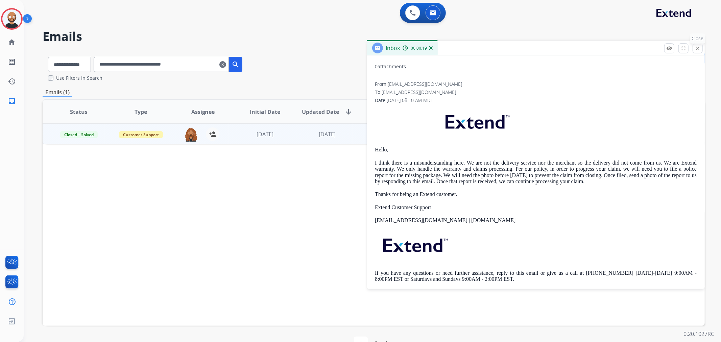
click at [700, 48] on mat-icon "close" at bounding box center [697, 48] width 6 height 6
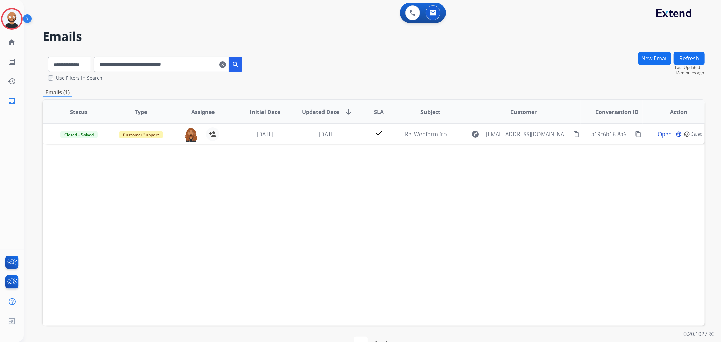
click at [185, 60] on input "**********" at bounding box center [161, 64] width 135 height 15
paste input "text"
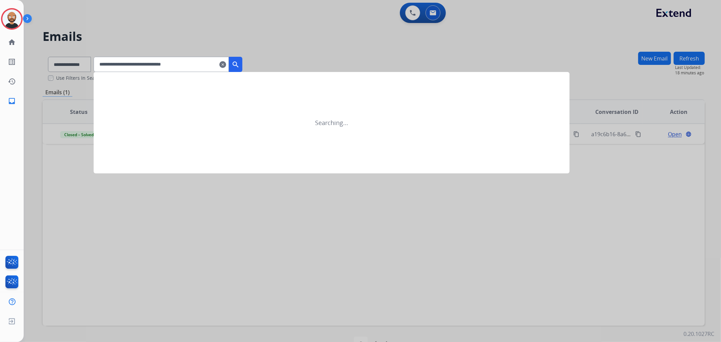
click at [240, 62] on mat-icon "search" at bounding box center [235, 64] width 8 height 8
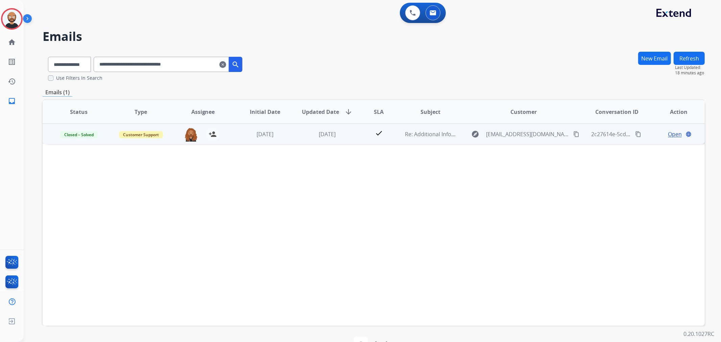
click at [668, 133] on span "Open" at bounding box center [675, 134] width 14 height 8
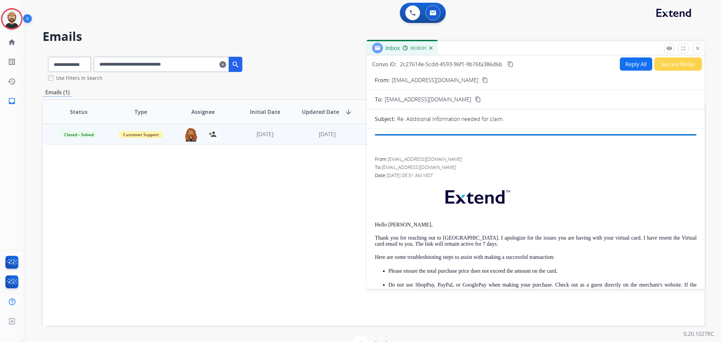
click at [673, 63] on button "Secure Notes" at bounding box center [678, 63] width 48 height 13
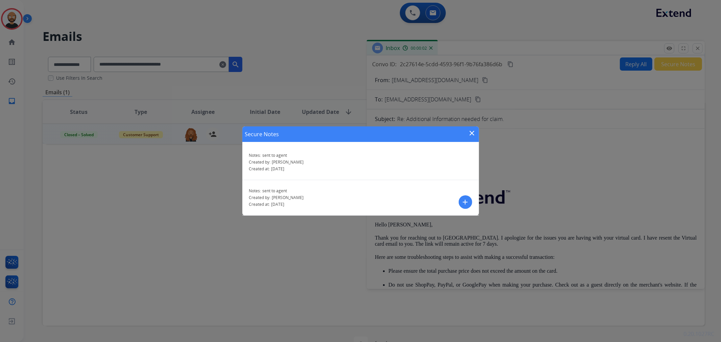
click at [471, 131] on mat-icon "close" at bounding box center [472, 133] width 8 height 8
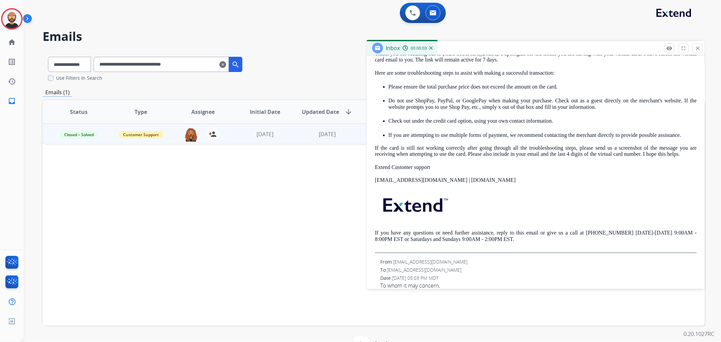
scroll to position [188, 0]
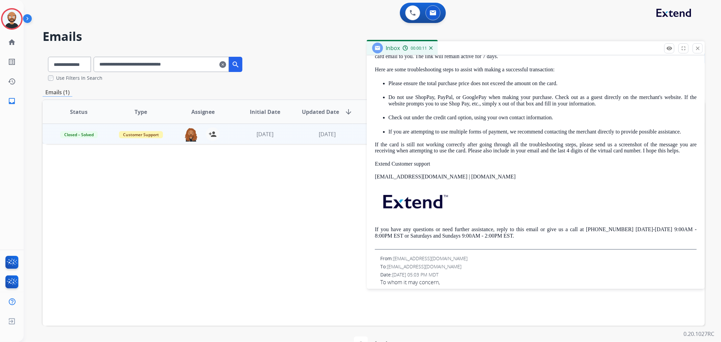
drag, startPoint x: 698, startPoint y: 49, endPoint x: 535, endPoint y: 78, distance: 165.3
click at [698, 49] on mat-icon "close" at bounding box center [697, 48] width 6 height 6
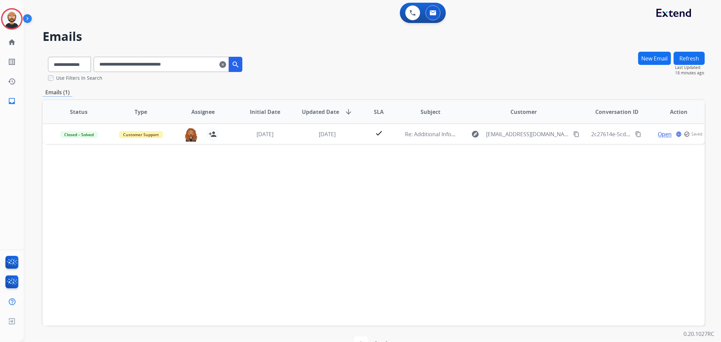
click at [192, 65] on input "**********" at bounding box center [161, 64] width 135 height 15
paste input "text"
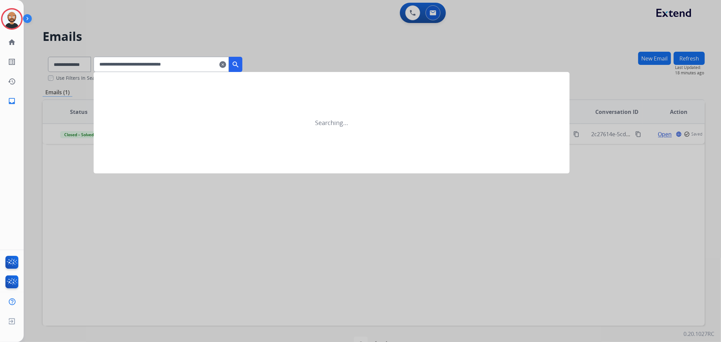
click at [240, 67] on mat-icon "search" at bounding box center [235, 64] width 8 height 8
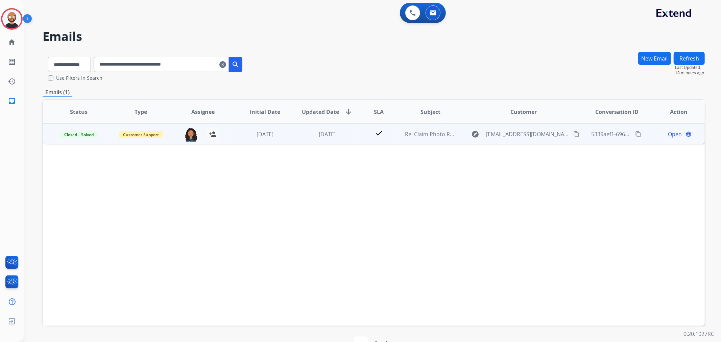
click at [671, 131] on span "Open" at bounding box center [675, 134] width 14 height 8
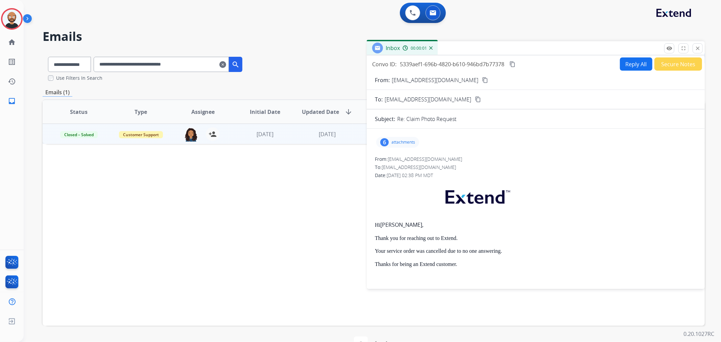
click at [678, 65] on button "Secure Notes" at bounding box center [678, 63] width 48 height 13
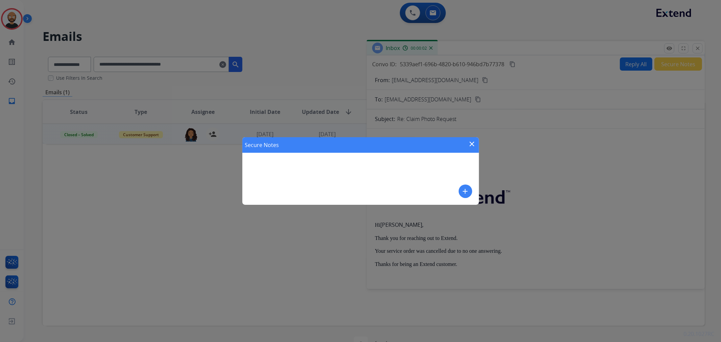
click at [462, 151] on div "Secure Notes close" at bounding box center [360, 145] width 237 height 16
click at [472, 141] on mat-icon "close" at bounding box center [472, 144] width 8 height 8
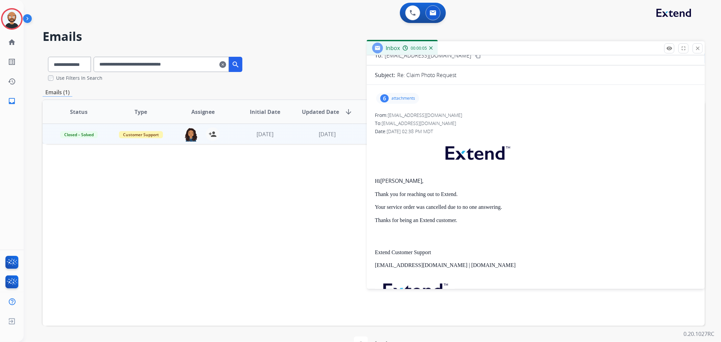
scroll to position [0, 0]
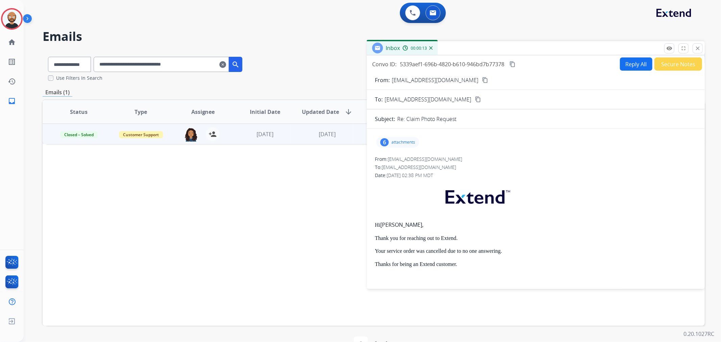
click at [700, 47] on button "close Close" at bounding box center [697, 48] width 10 height 10
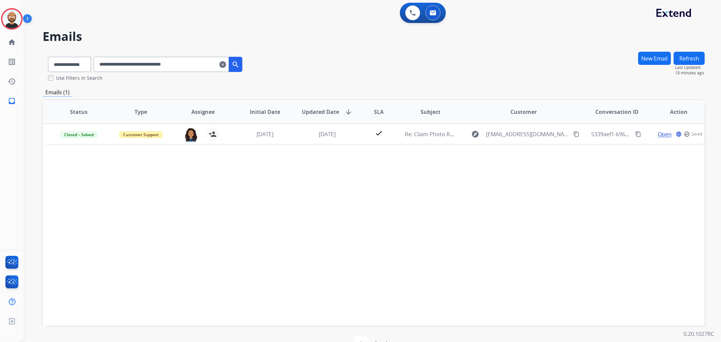
click at [206, 66] on input "**********" at bounding box center [161, 64] width 135 height 15
paste input "text"
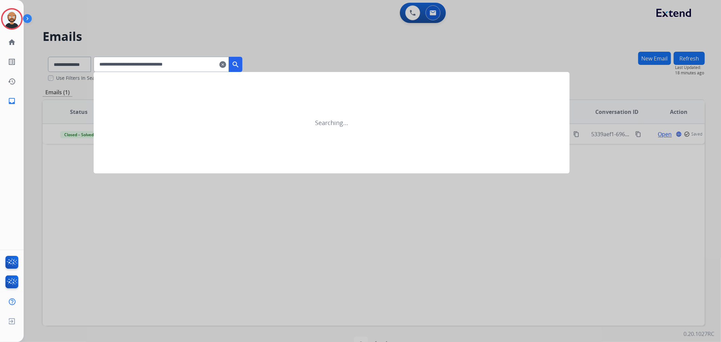
click at [240, 64] on mat-icon "search" at bounding box center [235, 64] width 8 height 8
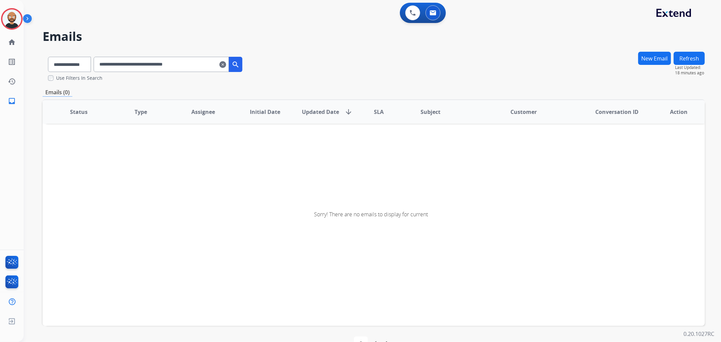
click at [197, 66] on input "**********" at bounding box center [161, 64] width 135 height 15
click at [210, 66] on input "**********" at bounding box center [161, 64] width 135 height 15
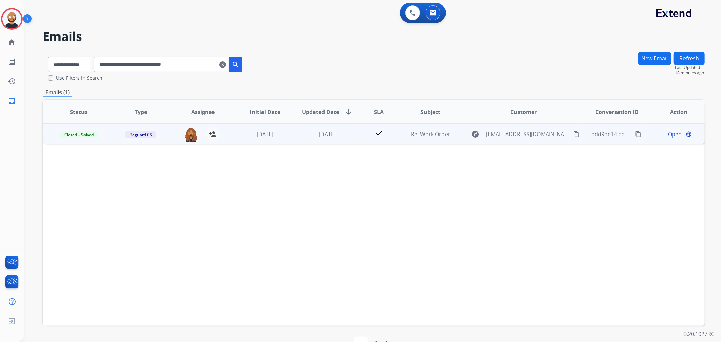
click at [671, 134] on span "Open" at bounding box center [675, 134] width 14 height 8
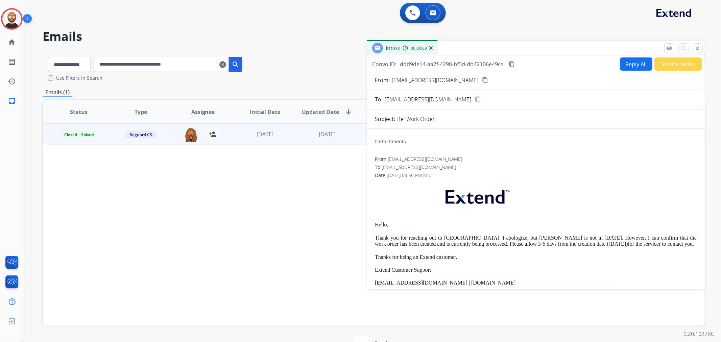
click at [664, 64] on button "Secure Notes" at bounding box center [678, 63] width 48 height 13
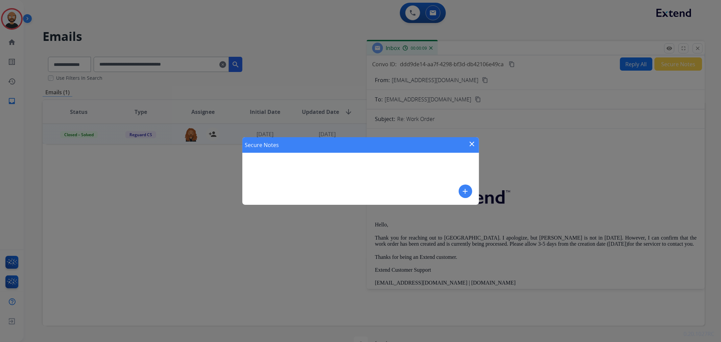
click at [474, 144] on mat-icon "close" at bounding box center [472, 144] width 8 height 8
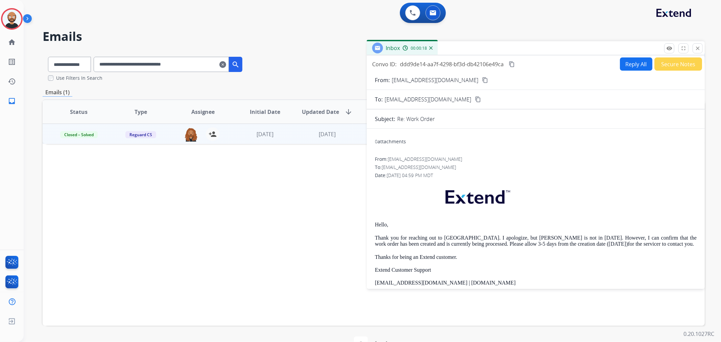
drag, startPoint x: 696, startPoint y: 49, endPoint x: 436, endPoint y: 78, distance: 261.5
click at [695, 49] on mat-icon "close" at bounding box center [697, 48] width 6 height 6
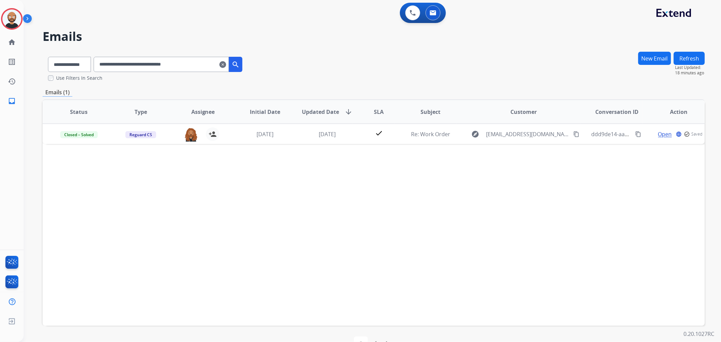
click at [191, 66] on input "**********" at bounding box center [161, 64] width 135 height 15
paste input "text"
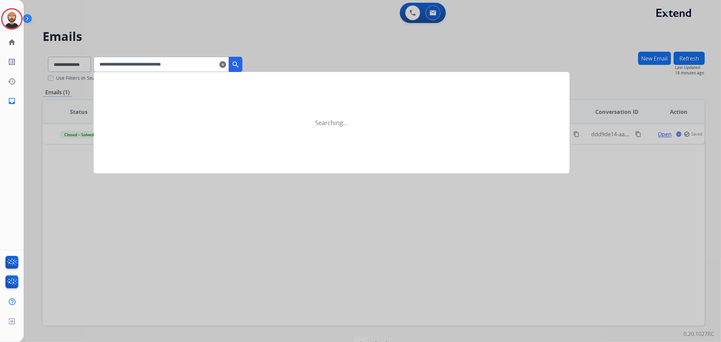
click at [240, 61] on mat-icon "search" at bounding box center [235, 64] width 8 height 8
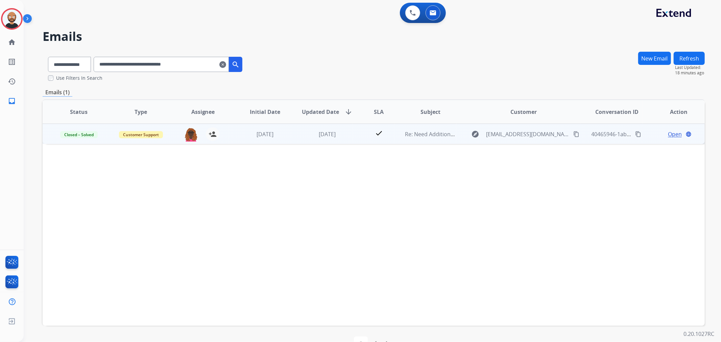
click at [668, 134] on span "Open" at bounding box center [675, 134] width 14 height 8
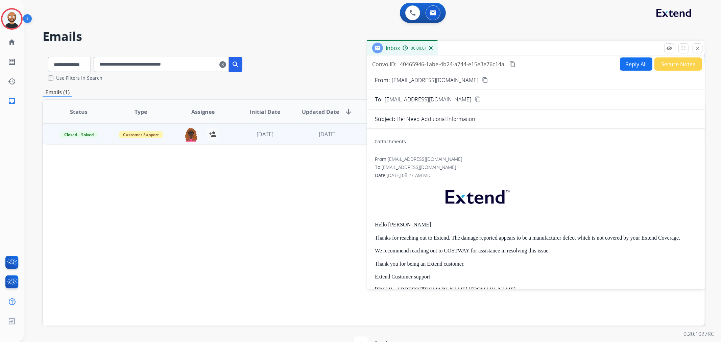
click at [671, 66] on button "Secure Notes" at bounding box center [678, 63] width 48 height 13
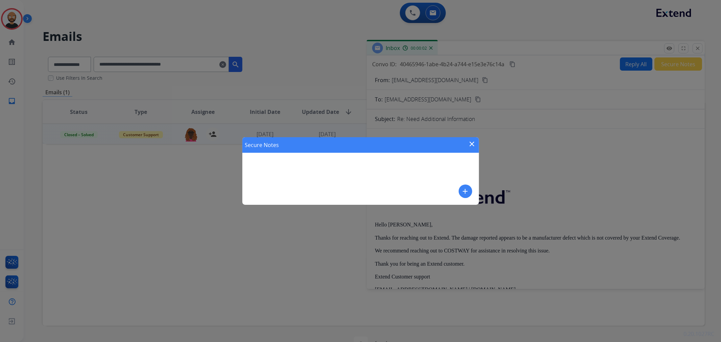
click at [470, 146] on mat-icon "close" at bounding box center [472, 144] width 8 height 8
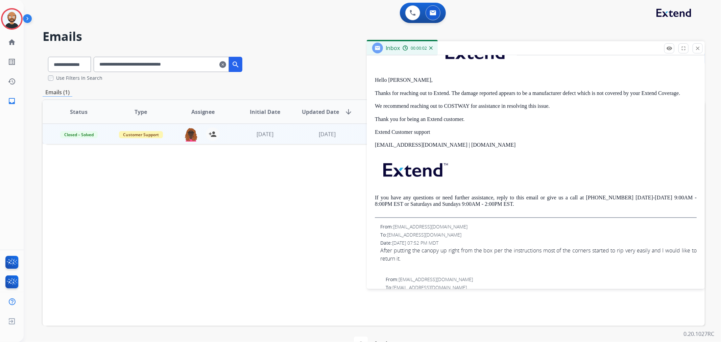
scroll to position [150, 0]
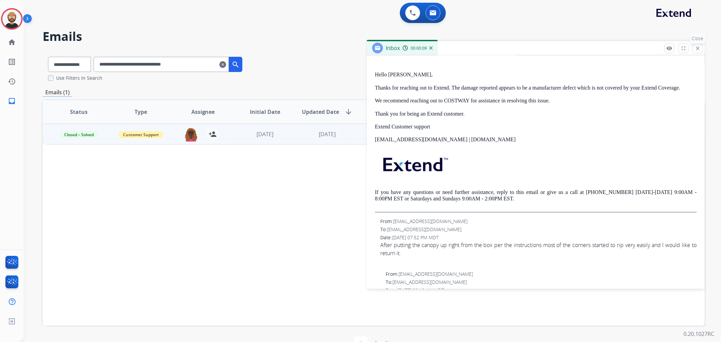
click at [700, 47] on mat-icon "close" at bounding box center [697, 48] width 6 height 6
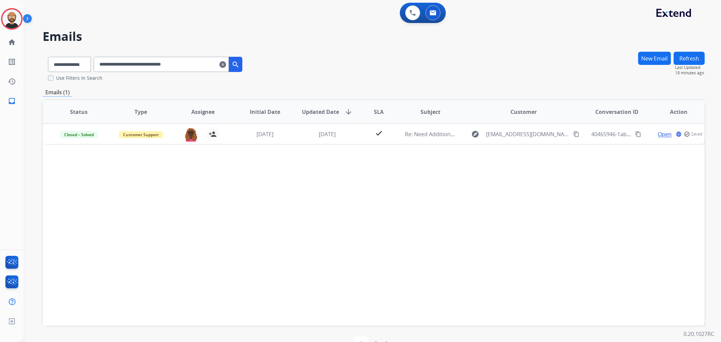
click at [155, 65] on input "**********" at bounding box center [161, 64] width 135 height 15
paste input "text"
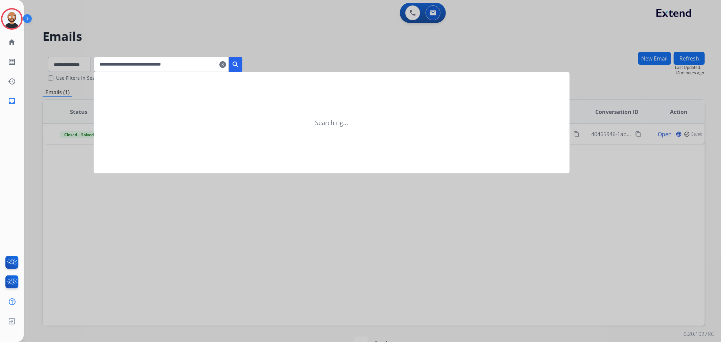
click at [240, 60] on mat-icon "search" at bounding box center [235, 64] width 8 height 8
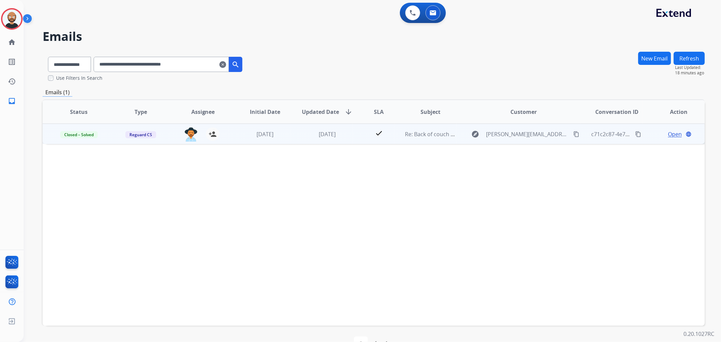
click at [668, 135] on span "Open" at bounding box center [675, 134] width 14 height 8
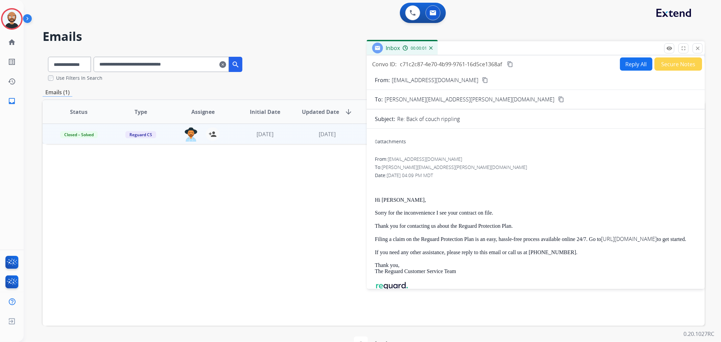
click at [667, 61] on button "Secure Notes" at bounding box center [678, 63] width 48 height 13
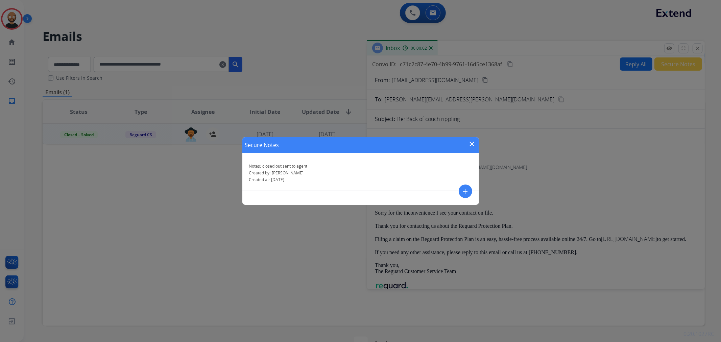
click at [472, 142] on mat-icon "close" at bounding box center [472, 144] width 8 height 8
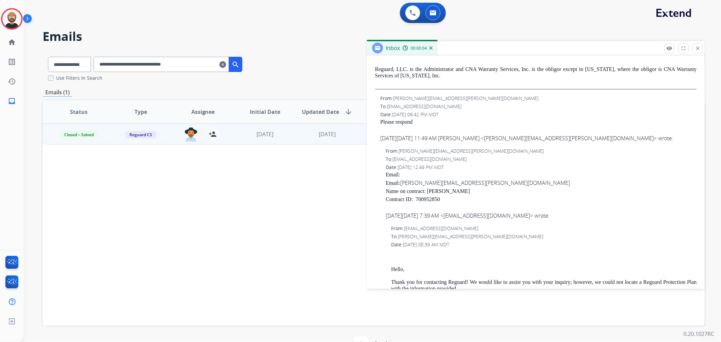
scroll to position [225, 0]
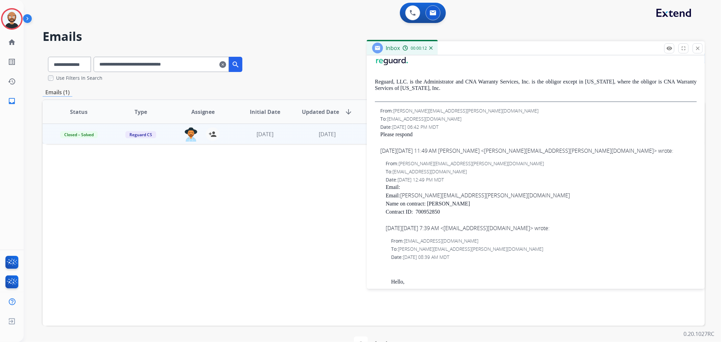
drag, startPoint x: 698, startPoint y: 51, endPoint x: 668, endPoint y: 59, distance: 31.1
click at [698, 51] on mat-icon "close" at bounding box center [697, 48] width 6 height 6
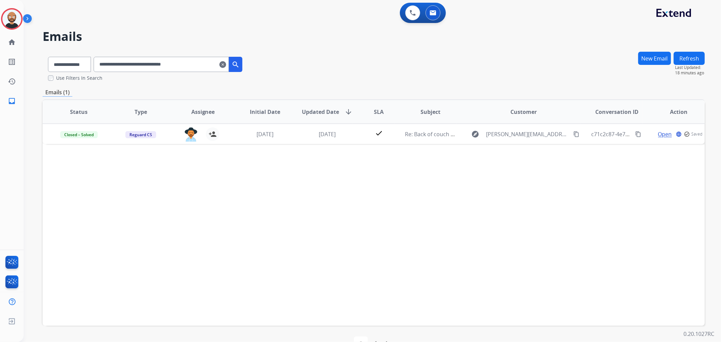
click at [176, 68] on input "**********" at bounding box center [161, 64] width 135 height 15
paste input "text"
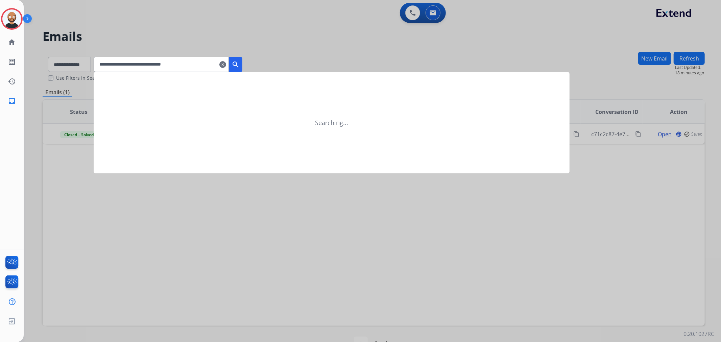
click at [240, 60] on mat-icon "search" at bounding box center [235, 64] width 8 height 8
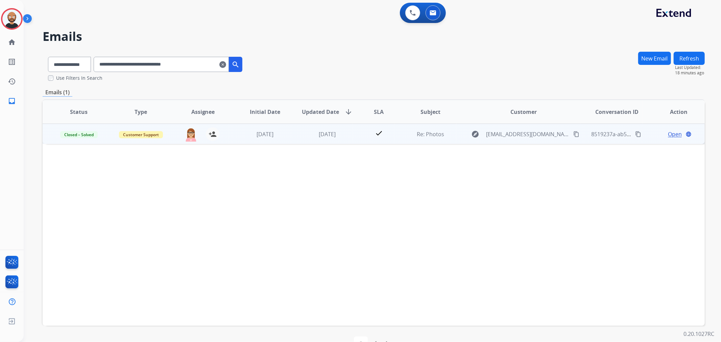
click at [668, 136] on span "Open" at bounding box center [675, 134] width 14 height 8
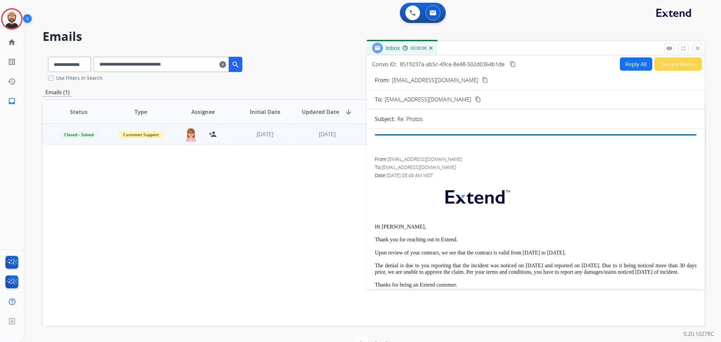
click at [670, 64] on button "Secure Notes" at bounding box center [678, 63] width 48 height 13
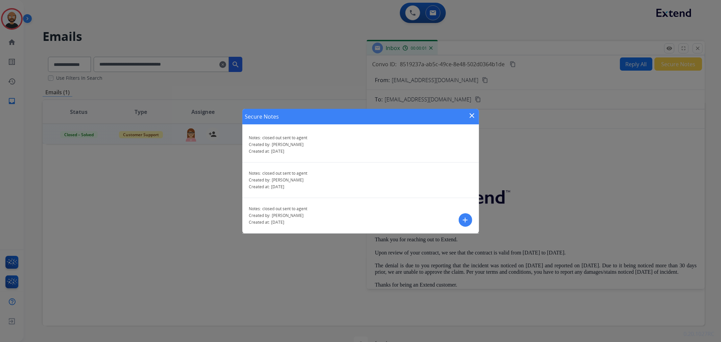
click at [469, 116] on mat-icon "close" at bounding box center [472, 116] width 8 height 8
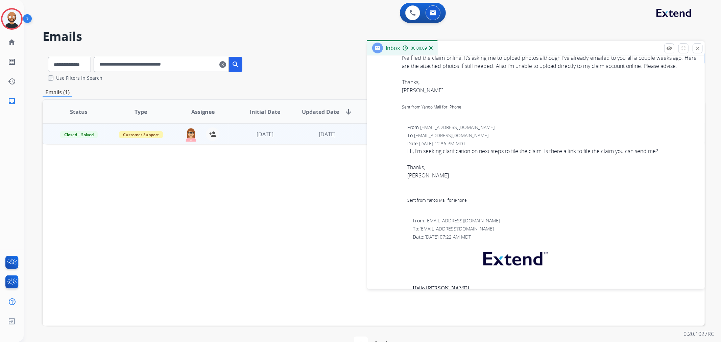
scroll to position [1126, 0]
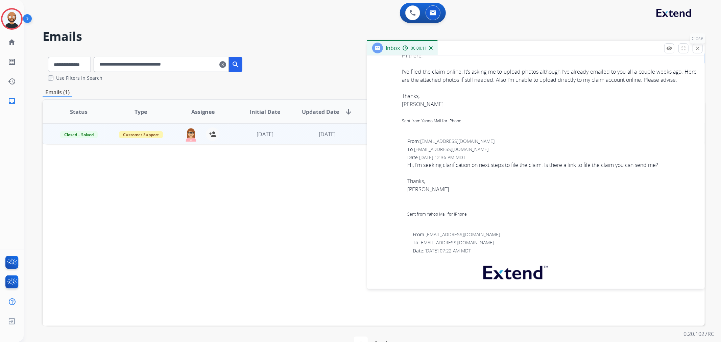
click at [697, 48] on mat-icon "close" at bounding box center [697, 48] width 6 height 6
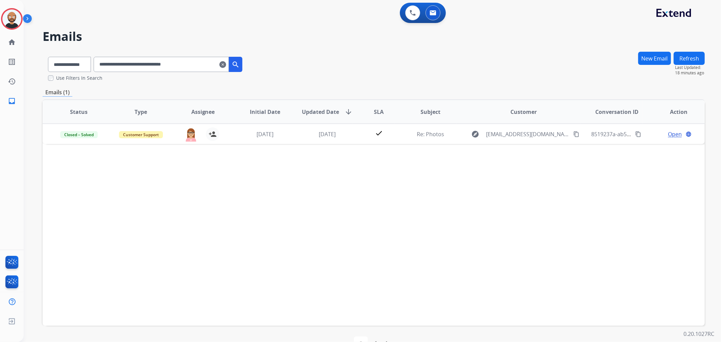
click at [174, 70] on input "**********" at bounding box center [161, 64] width 135 height 15
paste input "text"
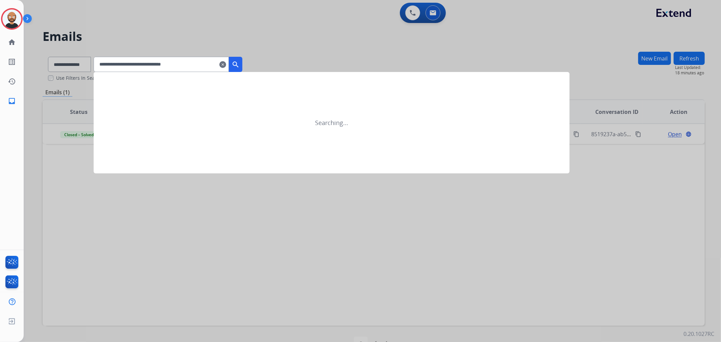
click at [240, 64] on mat-icon "search" at bounding box center [235, 64] width 8 height 8
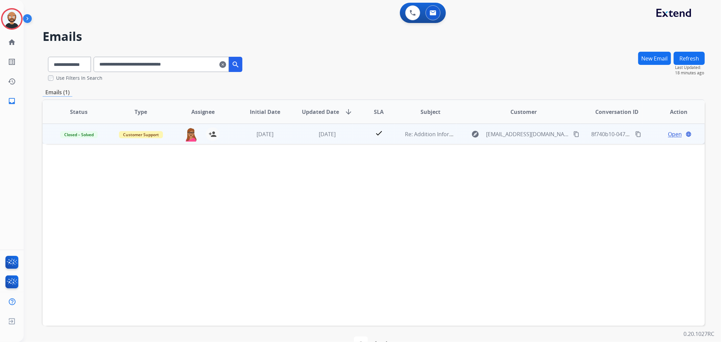
click at [668, 136] on span "Open" at bounding box center [675, 134] width 14 height 8
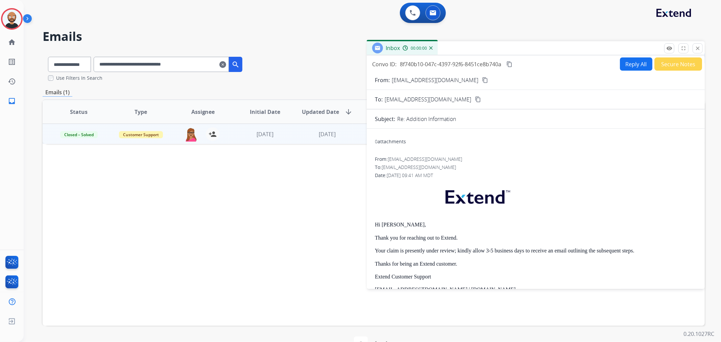
click at [680, 66] on button "Secure Notes" at bounding box center [678, 63] width 48 height 13
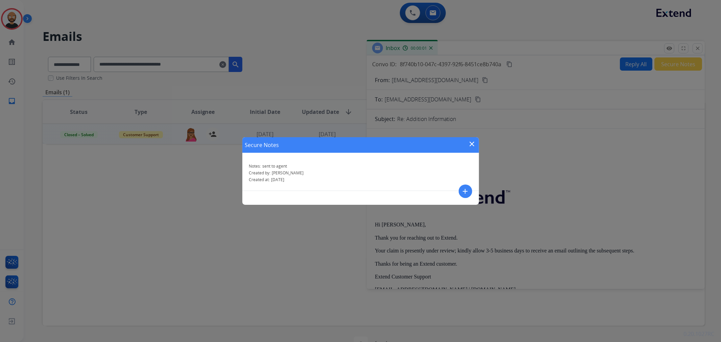
click at [474, 140] on mat-icon "close" at bounding box center [472, 144] width 8 height 8
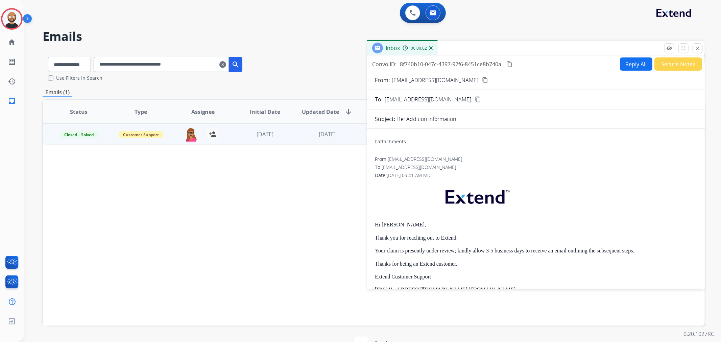
click at [473, 140] on div "0 attachments" at bounding box center [536, 142] width 322 height 16
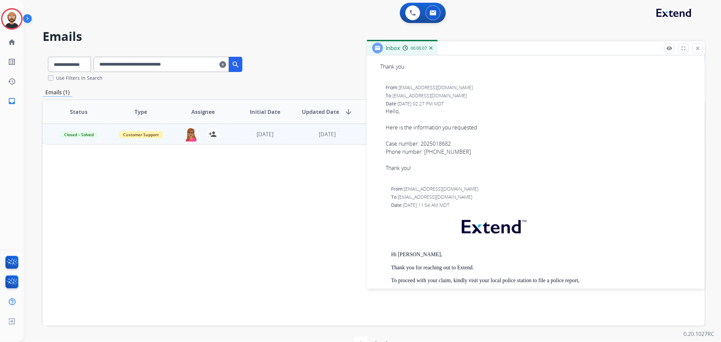
scroll to position [338, 0]
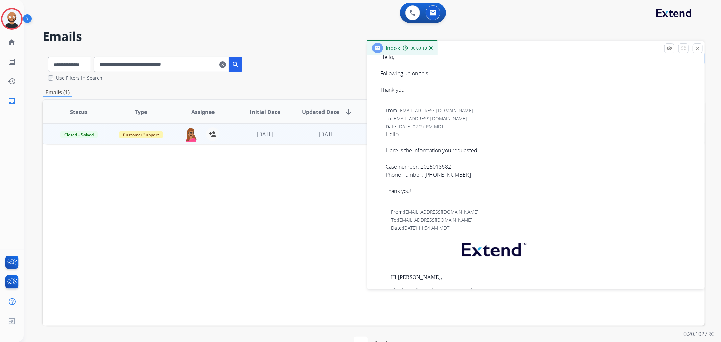
drag, startPoint x: 692, startPoint y: 46, endPoint x: 684, endPoint y: 49, distance: 8.8
click at [692, 46] on button "close Close" at bounding box center [697, 48] width 10 height 10
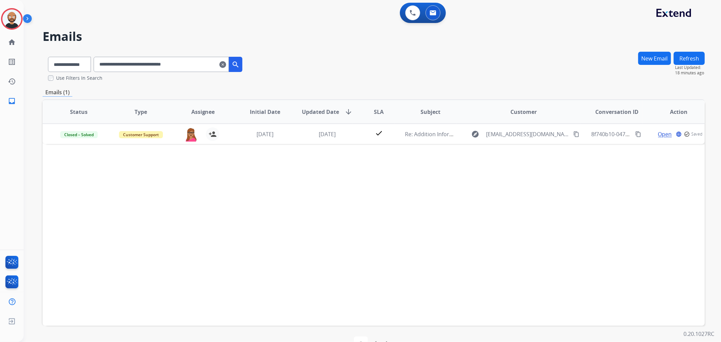
click at [147, 70] on input "**********" at bounding box center [161, 64] width 135 height 15
paste input "text"
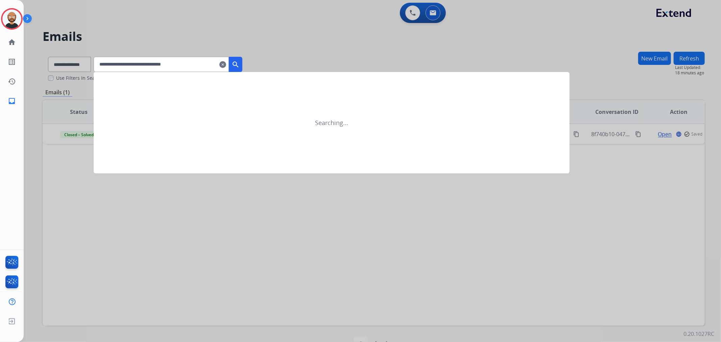
click at [240, 63] on mat-icon "search" at bounding box center [235, 64] width 8 height 8
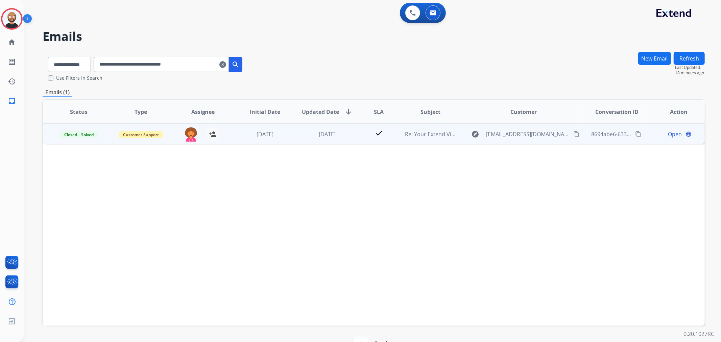
click at [669, 133] on span "Open" at bounding box center [675, 134] width 14 height 8
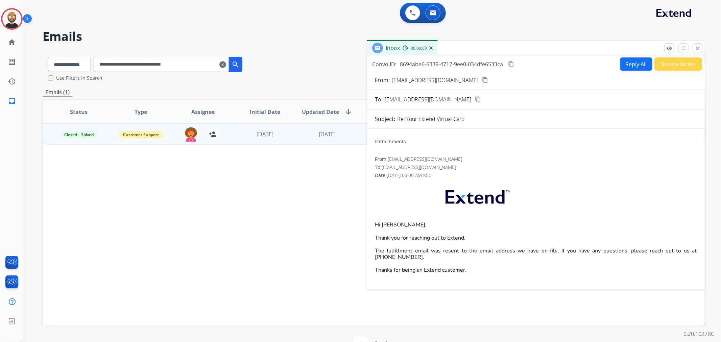
click at [674, 65] on button "Secure Notes" at bounding box center [678, 63] width 48 height 13
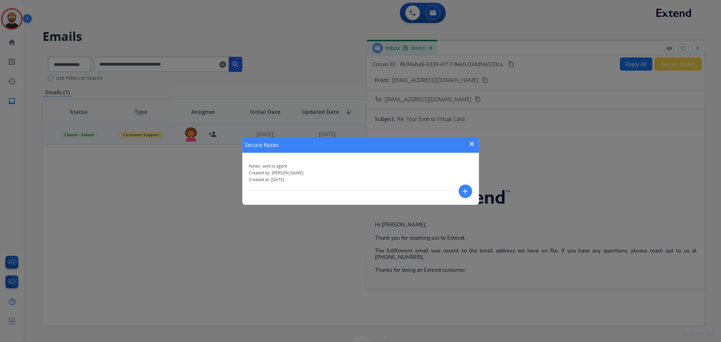
click at [471, 143] on mat-icon "close" at bounding box center [472, 144] width 8 height 8
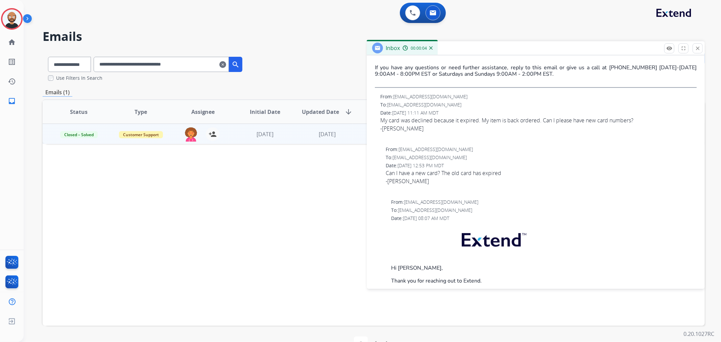
scroll to position [263, 0]
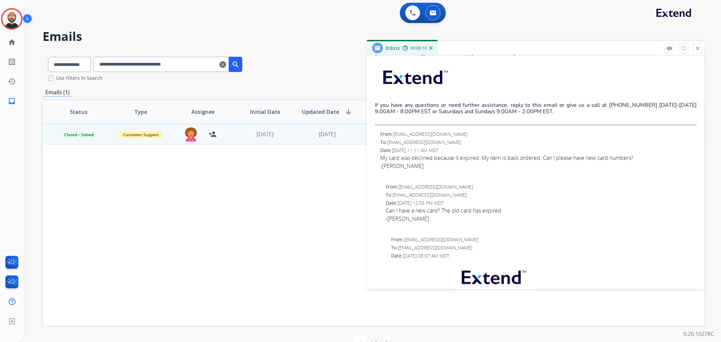
drag, startPoint x: 694, startPoint y: 48, endPoint x: 651, endPoint y: 56, distance: 44.3
click at [694, 48] on button "close Close" at bounding box center [697, 48] width 10 height 10
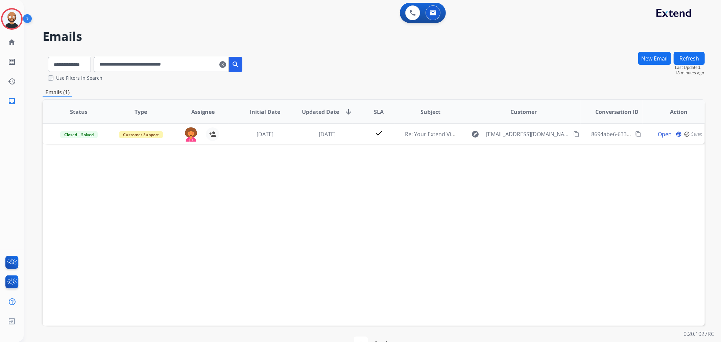
click at [172, 66] on input "**********" at bounding box center [161, 64] width 135 height 15
paste input "text"
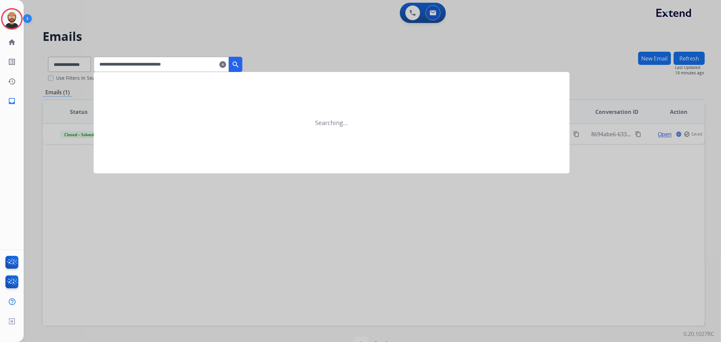
click at [240, 66] on mat-icon "search" at bounding box center [235, 64] width 8 height 8
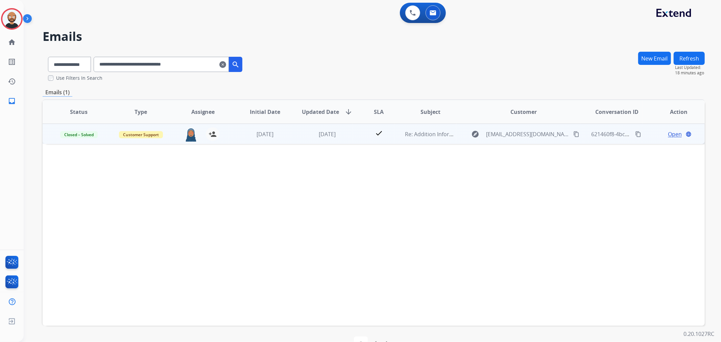
click at [668, 136] on span "Open" at bounding box center [675, 134] width 14 height 8
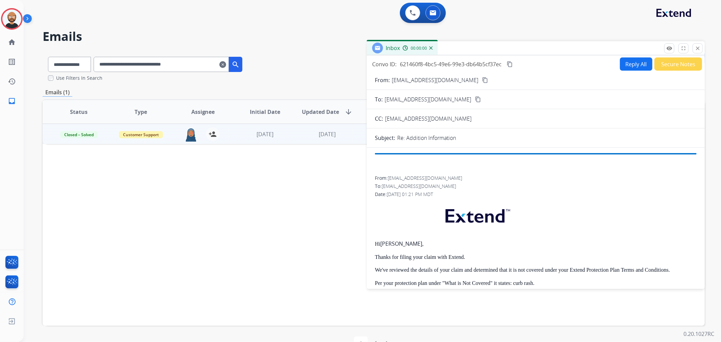
click at [671, 63] on button "Secure Notes" at bounding box center [678, 63] width 48 height 13
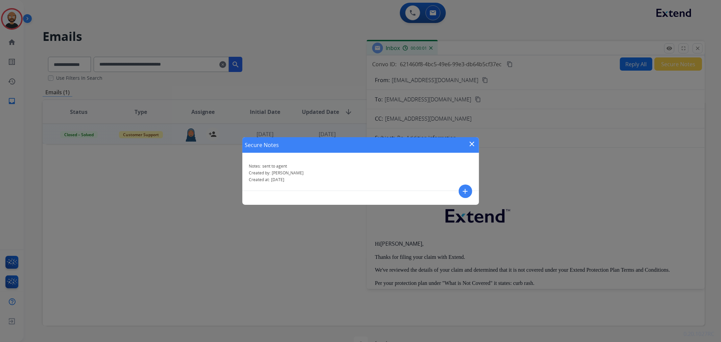
click at [472, 144] on mat-icon "close" at bounding box center [472, 144] width 8 height 8
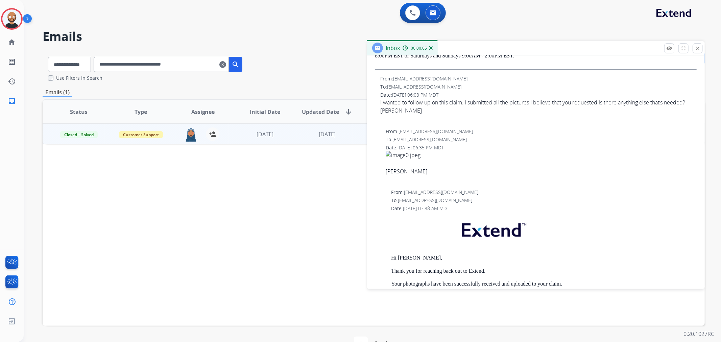
scroll to position [300, 0]
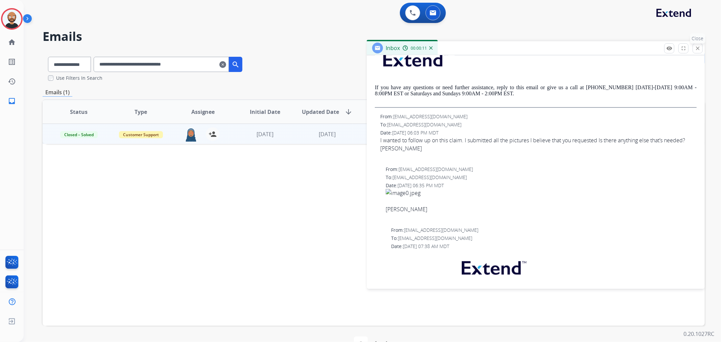
click at [694, 47] on mat-icon "close" at bounding box center [697, 48] width 6 height 6
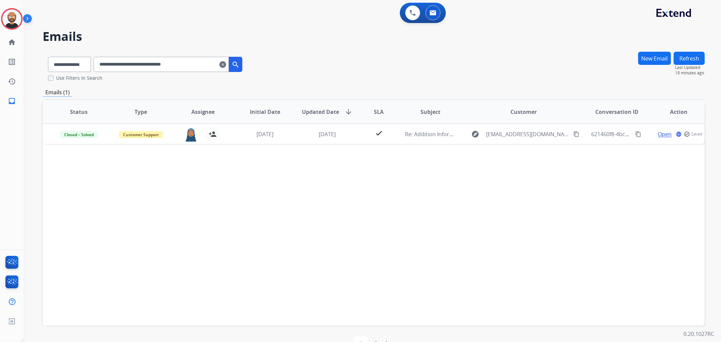
click at [144, 67] on input "**********" at bounding box center [161, 64] width 135 height 15
paste input "text"
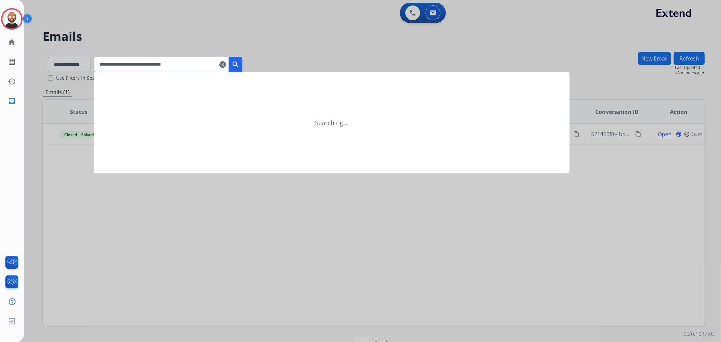
type input "**********"
click at [242, 61] on button "search" at bounding box center [236, 64] width 14 height 15
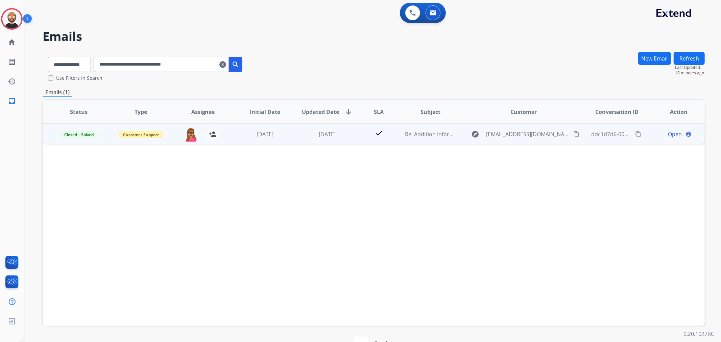
click at [670, 133] on span "Open" at bounding box center [675, 134] width 14 height 8
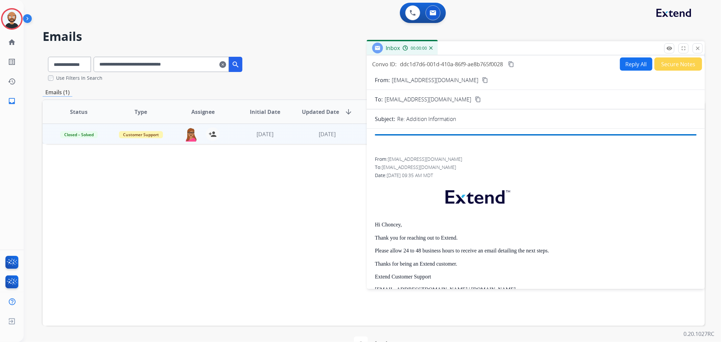
click at [663, 68] on button "Secure Notes" at bounding box center [678, 63] width 48 height 13
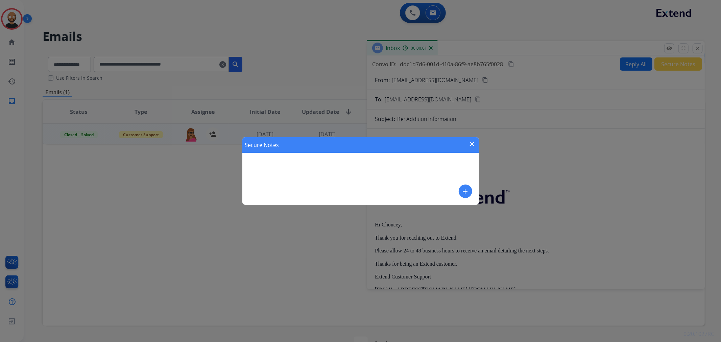
click at [474, 144] on mat-icon "close" at bounding box center [472, 144] width 8 height 8
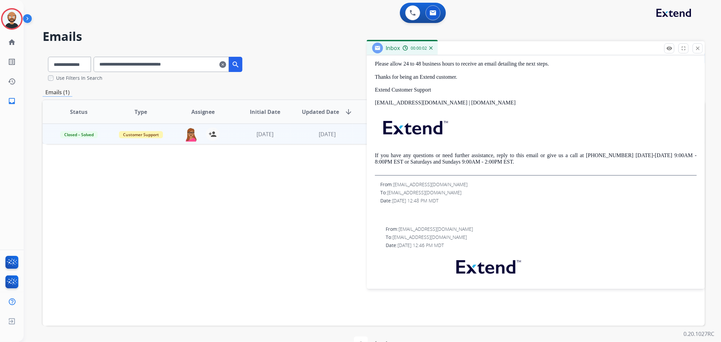
scroll to position [188, 0]
